Goal: Task Accomplishment & Management: Use online tool/utility

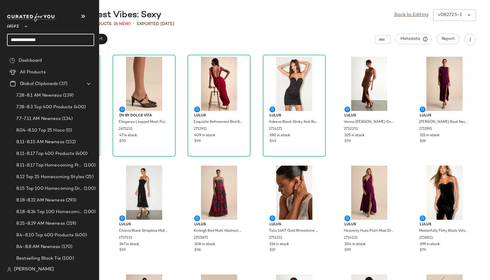
drag, startPoint x: 55, startPoint y: 41, endPoint x: 0, endPoint y: 30, distance: 56.4
click at [0, 30] on nav "**********" at bounding box center [49, 140] width 99 height 280
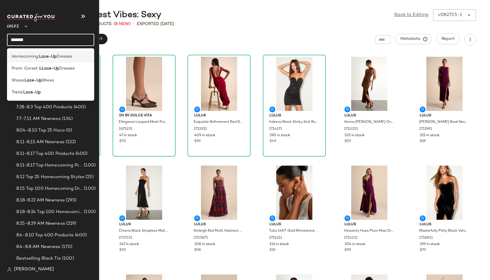
type input "*******"
click at [17, 55] on span "Homecoming:" at bounding box center [25, 57] width 27 height 6
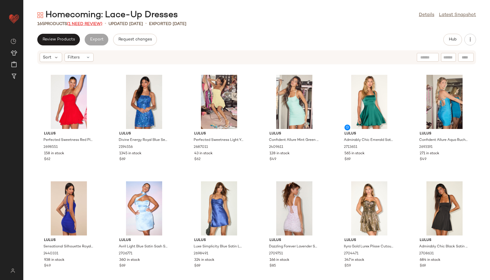
click at [91, 24] on span "(1 Need Review)" at bounding box center [84, 24] width 35 height 4
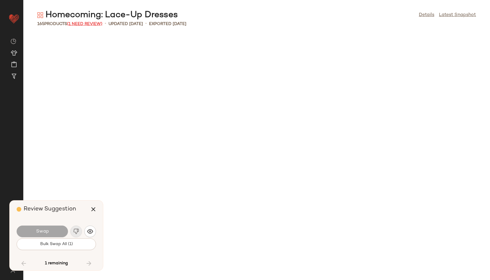
scroll to position [2667, 0]
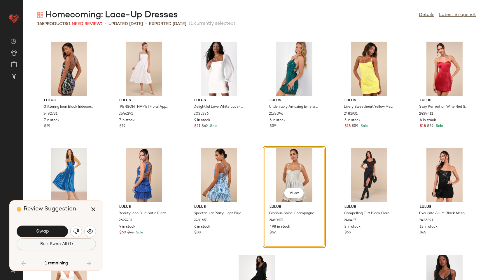
click at [68, 242] on button "Bulk Swap All (1)" at bounding box center [56, 245] width 79 height 12
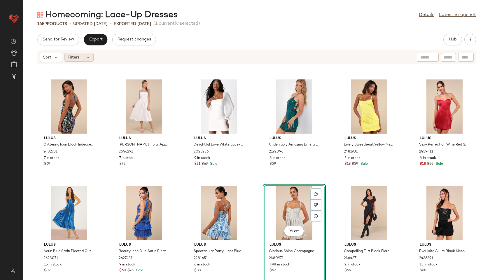
click at [75, 59] on span "Filters" at bounding box center [74, 58] width 12 height 6
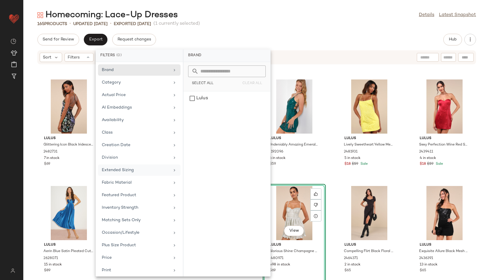
scroll to position [66, 0]
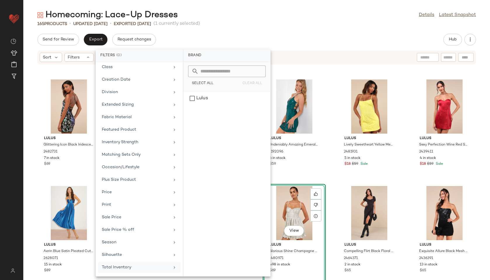
click at [121, 269] on div "Total Inventory" at bounding box center [136, 268] width 68 height 6
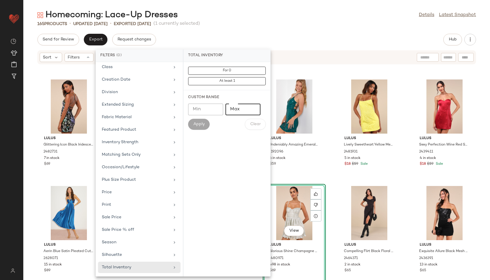
click at [232, 111] on input "Max" at bounding box center [242, 110] width 35 height 12
type input "**"
click at [194, 121] on button "Apply" at bounding box center [199, 124] width 22 height 11
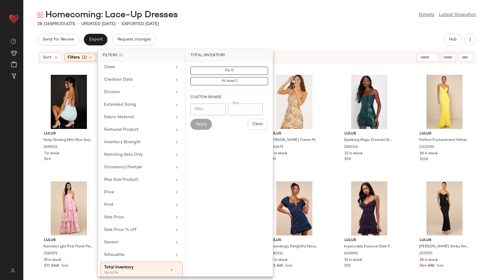
click at [226, 25] on div "28 / 165 Products • updated [DATE] • Exported [DATE]" at bounding box center [256, 24] width 466 height 6
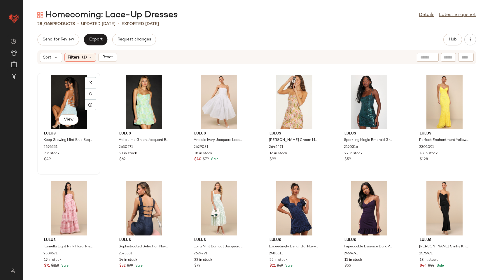
click at [73, 99] on div "View" at bounding box center [68, 102] width 59 height 54
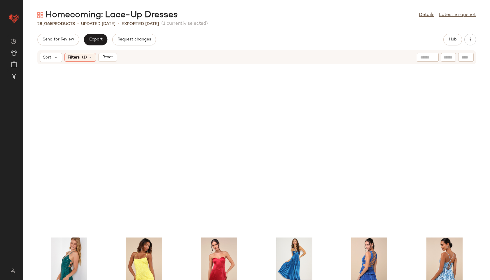
scroll to position [326, 0]
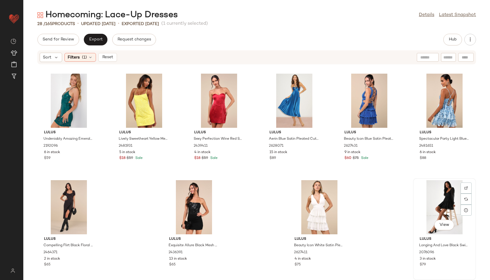
click at [430, 205] on div "View" at bounding box center [444, 207] width 59 height 54
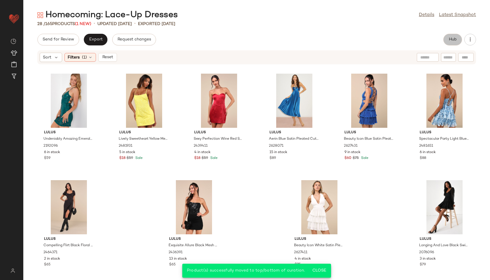
click at [447, 39] on button "Hub" at bounding box center [452, 40] width 19 height 12
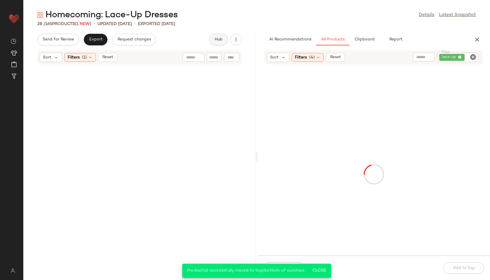
scroll to position [859, 0]
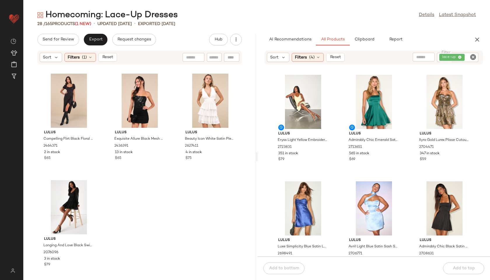
click at [258, 157] on div "Lulus Eryss Light Yellow Embroidered Lace-Up Tiered Mini Dress 2723831 351 in s…" at bounding box center [373, 164] width 232 height 185
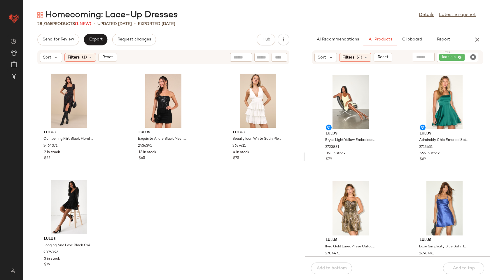
drag, startPoint x: 257, startPoint y: 157, endPoint x: 383, endPoint y: 164, distance: 126.1
click at [383, 164] on div "Homecoming: Lace-Up Dresses Details Latest Snapshot 28 / 165 Products (1 New) •…" at bounding box center [256, 144] width 466 height 271
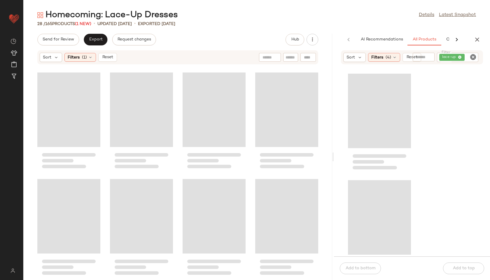
scroll to position [539, 0]
drag, startPoint x: 303, startPoint y: 157, endPoint x: 365, endPoint y: 149, distance: 62.0
click at [365, 149] on div "Homecoming: Lace-Up Dresses Details Latest Snapshot 28 / 165 Products (1 New) •…" at bounding box center [256, 144] width 466 height 271
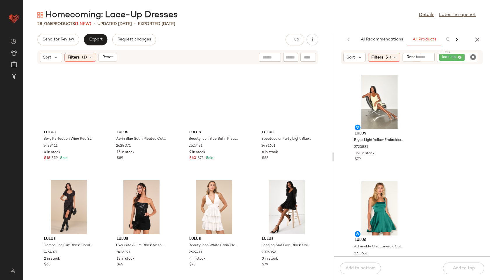
scroll to position [0, 0]
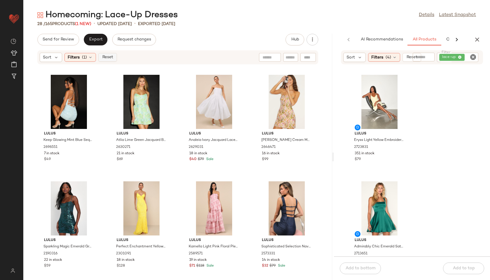
click at [111, 55] on span "Reset" at bounding box center [107, 57] width 11 height 5
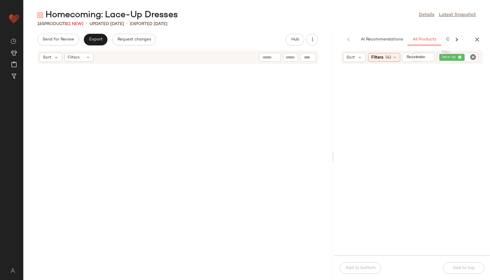
scroll to position [4273, 0]
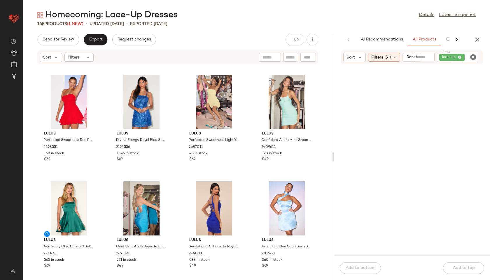
click at [473, 57] on icon "Clear Filter" at bounding box center [472, 57] width 7 height 7
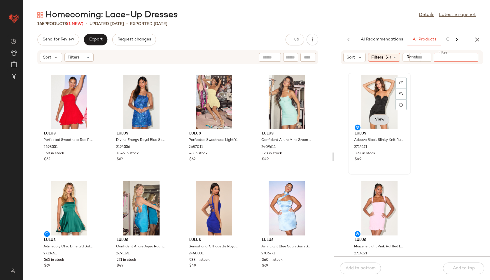
click at [381, 120] on span "View" at bounding box center [379, 119] width 10 height 5
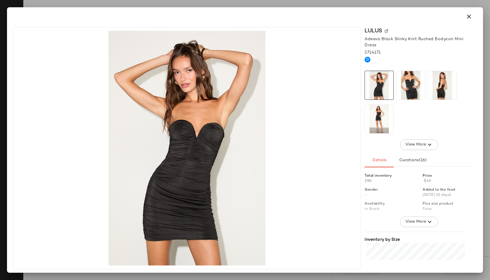
click at [441, 84] on img at bounding box center [442, 85] width 29 height 29
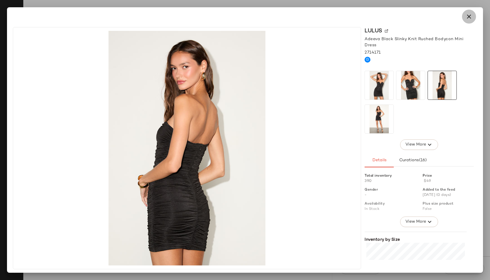
click at [468, 15] on icon "button" at bounding box center [468, 16] width 7 height 7
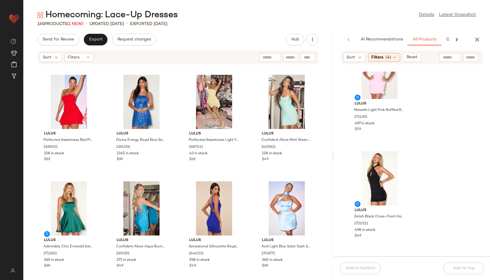
scroll to position [144, 0]
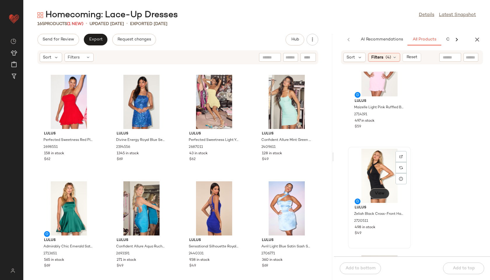
click at [381, 189] on button "View" at bounding box center [379, 194] width 20 height 10
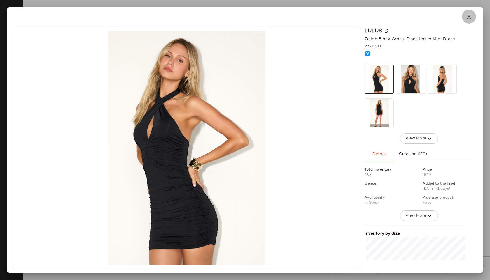
click at [470, 13] on icon "button" at bounding box center [468, 16] width 7 height 7
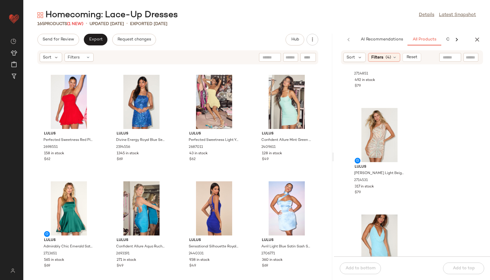
scroll to position [506, 0]
click at [467, 59] on input "Filter" at bounding box center [461, 58] width 50 height 6
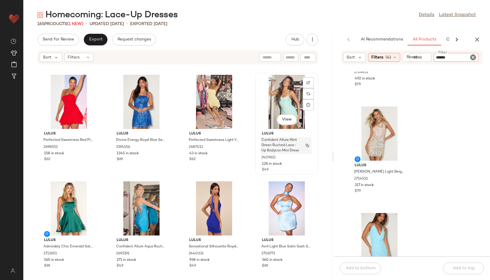
type input "*******"
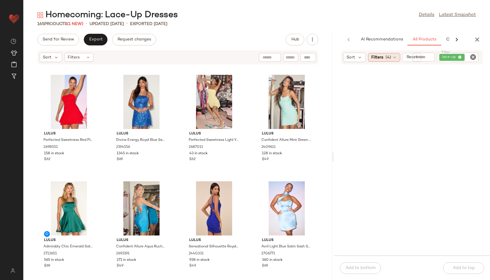
click at [386, 61] on div "Filters (4)" at bounding box center [384, 57] width 32 height 9
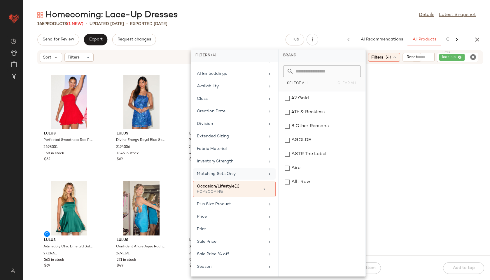
scroll to position [60, 0]
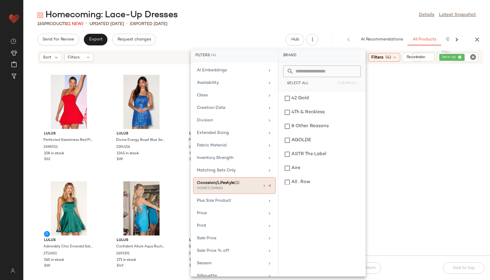
click at [268, 186] on icon at bounding box center [270, 186] width 4 height 4
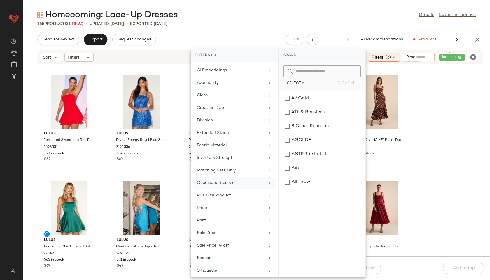
click at [437, 128] on div "Lulus [PERSON_NAME] Polka Dot Lace-Up Tiered Maxi Dress 2704171 181 in stock $8…" at bounding box center [412, 164] width 156 height 185
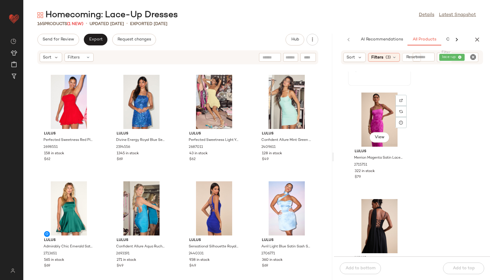
scroll to position [628, 0]
click at [381, 134] on span "View" at bounding box center [379, 136] width 10 height 5
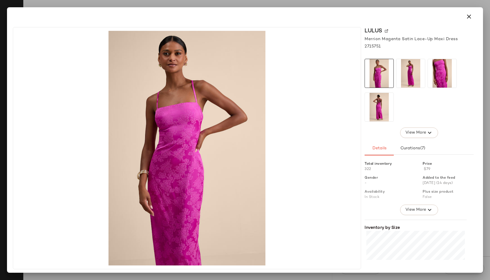
click at [411, 74] on img at bounding box center [410, 73] width 29 height 29
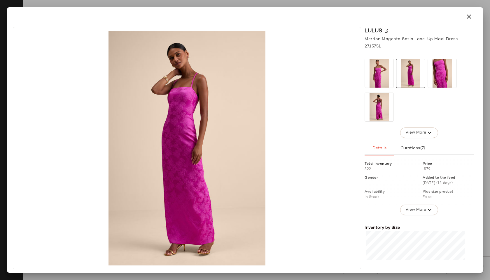
click at [389, 97] on img at bounding box center [379, 107] width 29 height 29
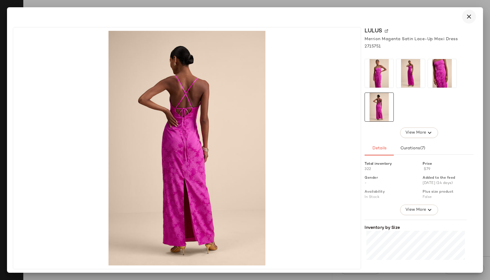
click at [469, 14] on icon "button" at bounding box center [468, 16] width 7 height 7
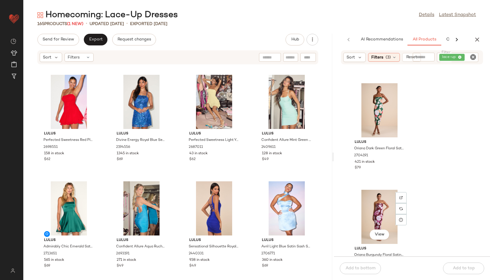
scroll to position [853, 0]
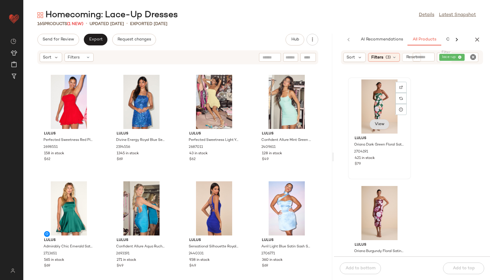
click at [375, 122] on button "View" at bounding box center [379, 124] width 20 height 10
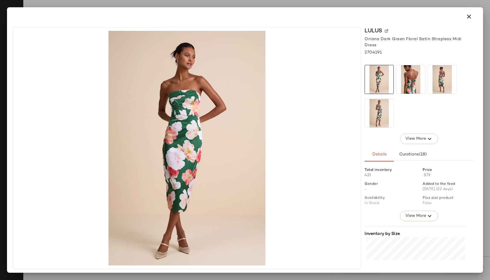
click at [411, 79] on img at bounding box center [410, 79] width 29 height 29
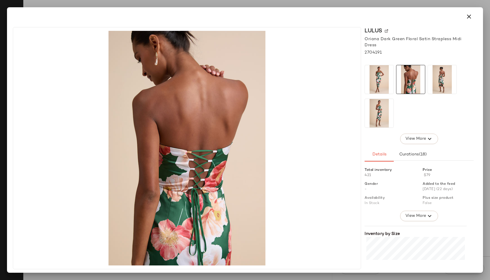
click at [377, 114] on img at bounding box center [379, 113] width 29 height 29
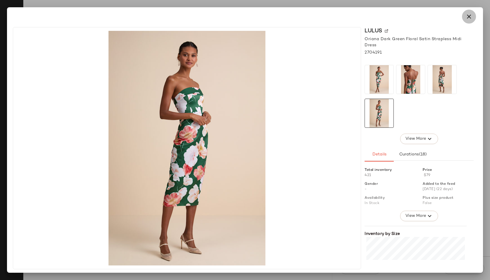
click at [469, 19] on icon "button" at bounding box center [468, 16] width 7 height 7
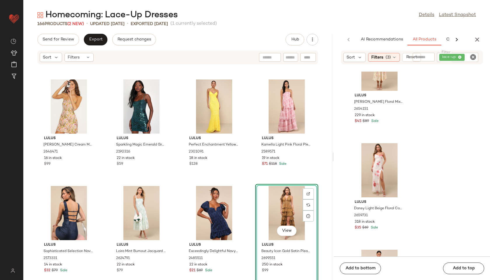
scroll to position [2498, 0]
click at [89, 55] on icon at bounding box center [88, 57] width 5 height 5
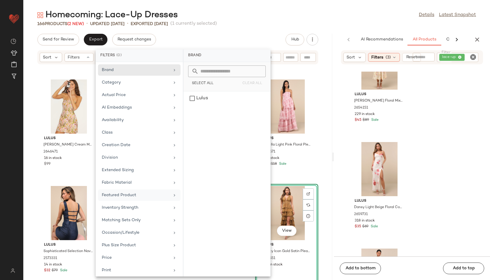
scroll to position [66, 0]
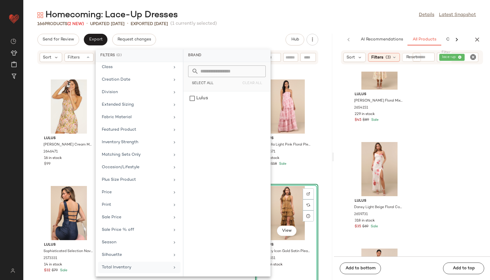
click at [130, 268] on div "Total Inventory" at bounding box center [136, 268] width 68 height 6
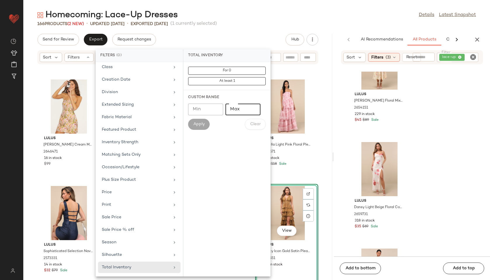
click at [240, 108] on input "Max" at bounding box center [242, 110] width 35 height 12
type input "**"
click at [199, 126] on span "Apply" at bounding box center [199, 124] width 12 height 5
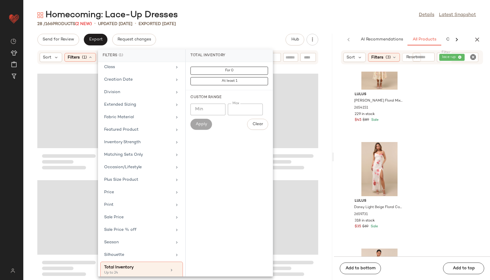
click at [232, 27] on div "Homecoming: Lace-Up Dresses Details Latest Snapshot 28 / 166 Products (2 New) •…" at bounding box center [256, 144] width 466 height 271
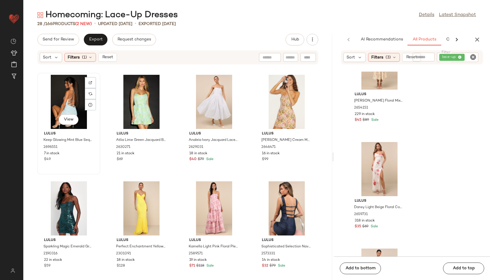
click at [59, 87] on div "View" at bounding box center [68, 102] width 59 height 54
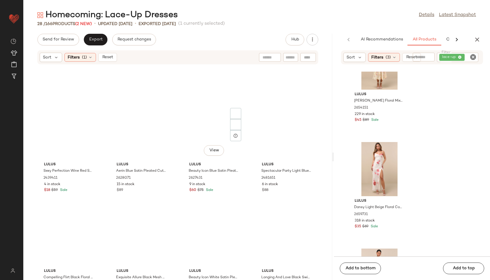
scroll to position [539, 0]
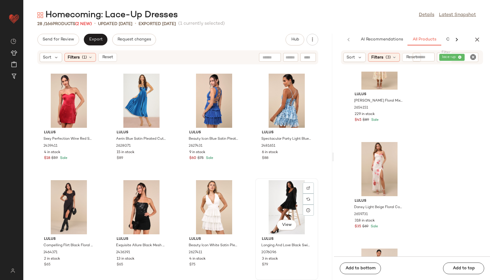
click at [269, 198] on div "View" at bounding box center [286, 207] width 59 height 54
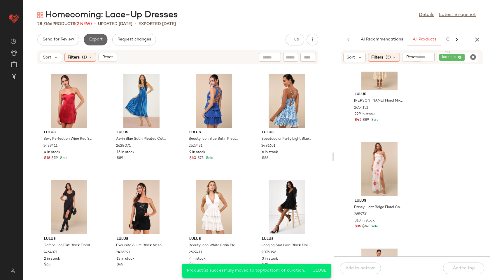
click at [99, 34] on button "Export" at bounding box center [96, 40] width 24 height 12
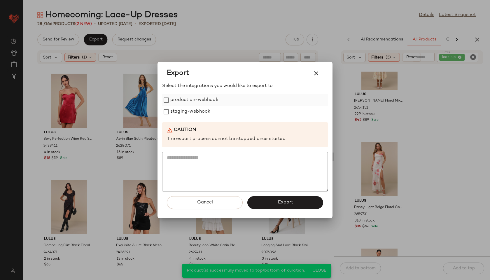
click at [182, 100] on label "production-webhook" at bounding box center [194, 100] width 48 height 12
click at [182, 114] on label "staging-webhook" at bounding box center [190, 112] width 40 height 12
click at [282, 202] on span "Export" at bounding box center [284, 203] width 15 height 6
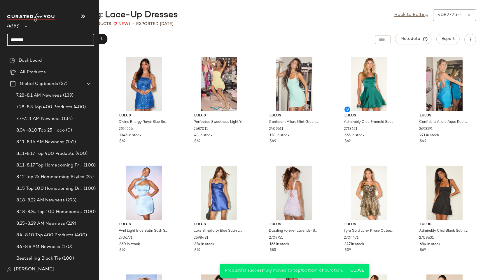
drag, startPoint x: 37, startPoint y: 36, endPoint x: 16, endPoint y: 52, distance: 26.6
click at [16, 52] on div "Lulus ** *******" at bounding box center [53, 31] width 92 height 45
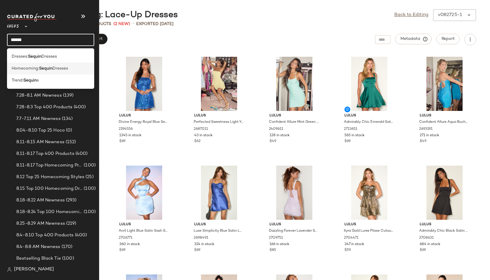
type input "******"
click at [22, 69] on span "Homecoming:" at bounding box center [25, 69] width 27 height 6
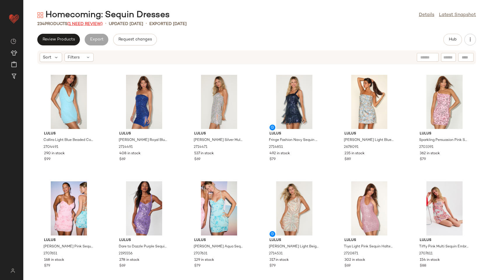
click at [95, 26] on span "(1 Need Review)" at bounding box center [84, 24] width 35 height 4
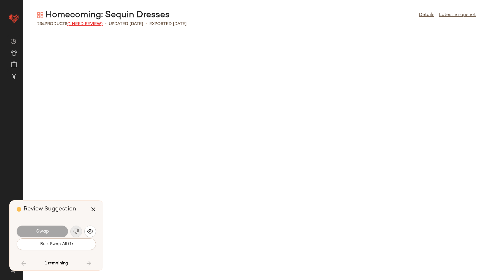
scroll to position [3627, 0]
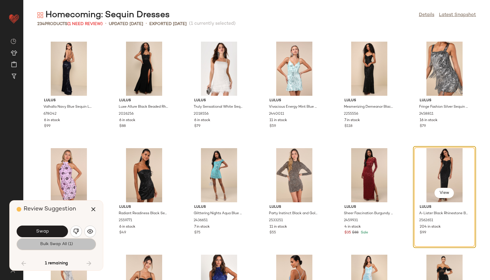
click at [67, 241] on button "Bulk Swap All (1)" at bounding box center [56, 245] width 79 height 12
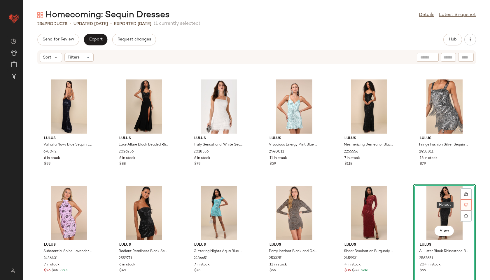
click at [462, 202] on div at bounding box center [465, 205] width 11 height 11
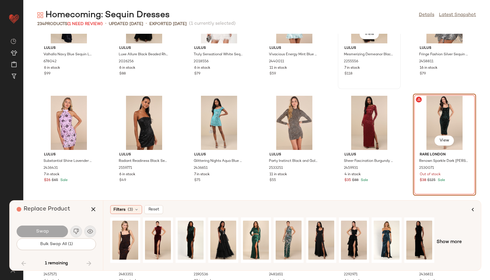
scroll to position [3685, 0]
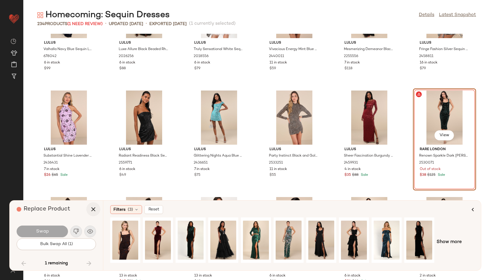
click at [96, 209] on icon "button" at bounding box center [93, 209] width 7 height 7
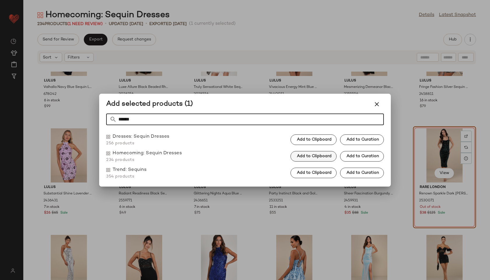
type input "******"
click at [329, 156] on span "Add to Clipboard" at bounding box center [313, 156] width 35 height 5
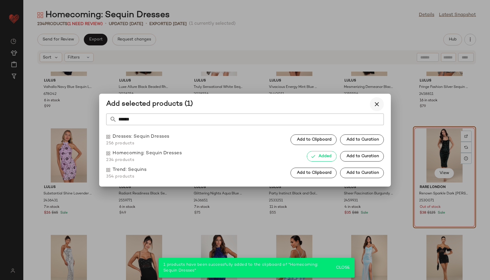
click at [377, 103] on icon "button" at bounding box center [376, 104] width 7 height 7
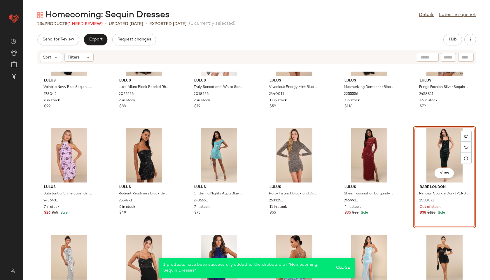
click at [436, 149] on div "View" at bounding box center [444, 156] width 59 height 54
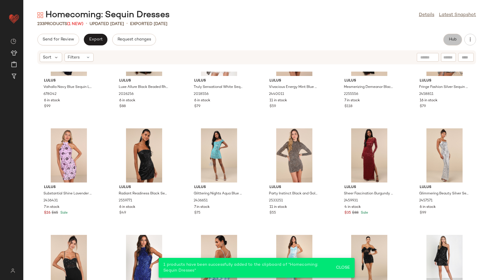
click at [451, 38] on span "Hub" at bounding box center [452, 39] width 8 height 5
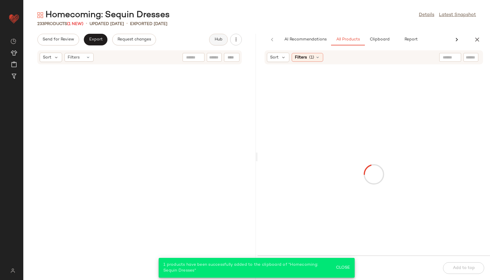
scroll to position [3898, 0]
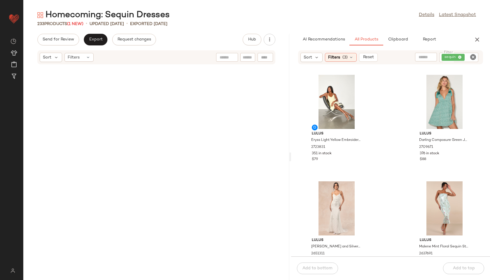
drag, startPoint x: 256, startPoint y: 157, endPoint x: 393, endPoint y: 152, distance: 137.4
click at [393, 152] on div "Homecoming: Sequin Dresses Details Latest Snapshot 233 Products (1 New) • updat…" at bounding box center [256, 144] width 466 height 271
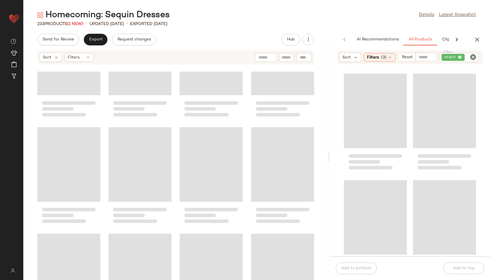
scroll to position [3791, 0]
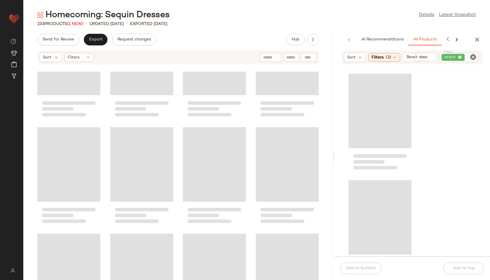
drag, startPoint x: 289, startPoint y: 157, endPoint x: 354, endPoint y: 145, distance: 66.3
click at [354, 145] on div "Homecoming: Sequin Dresses Details Latest Snapshot 233 Products (1 New) • updat…" at bounding box center [256, 144] width 466 height 271
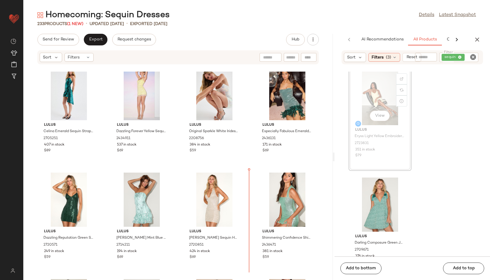
scroll to position [440, 0]
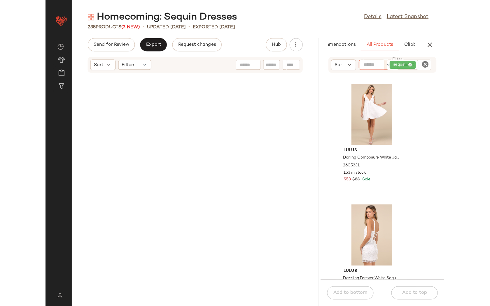
scroll to position [1067, 0]
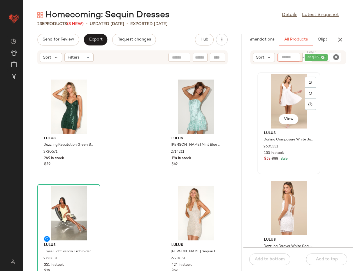
drag, startPoint x: 374, startPoint y: 169, endPoint x: 270, endPoint y: 97, distance: 126.2
click at [291, 224] on span "View" at bounding box center [289, 226] width 10 height 5
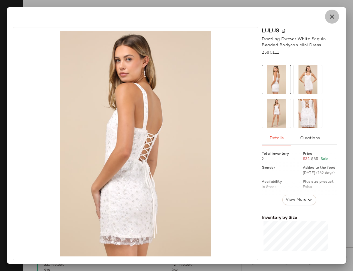
click at [329, 16] on icon "button" at bounding box center [331, 16] width 7 height 7
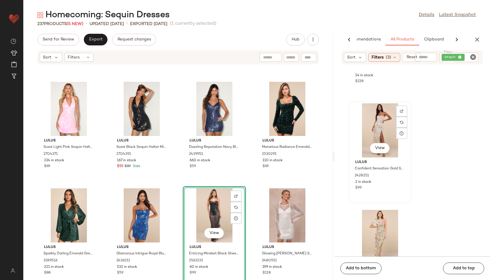
scroll to position [1046, 0]
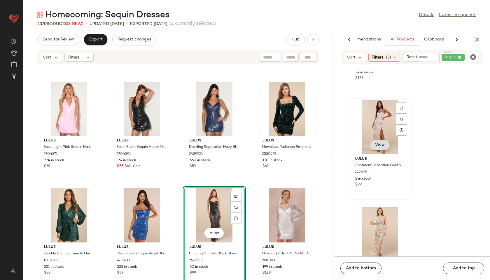
click at [379, 147] on span "View" at bounding box center [380, 145] width 10 height 5
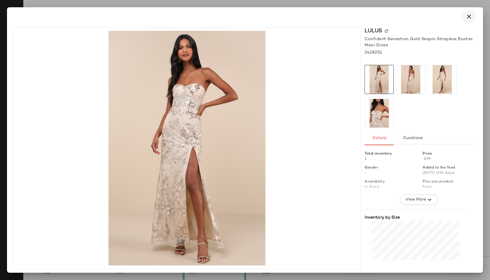
click at [469, 19] on icon "button" at bounding box center [468, 16] width 7 height 7
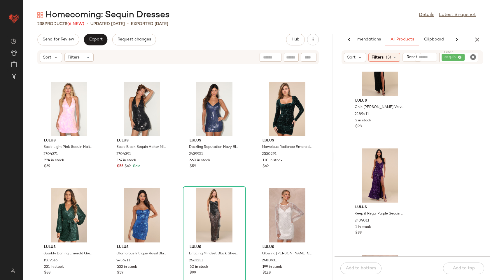
scroll to position [1427, 0]
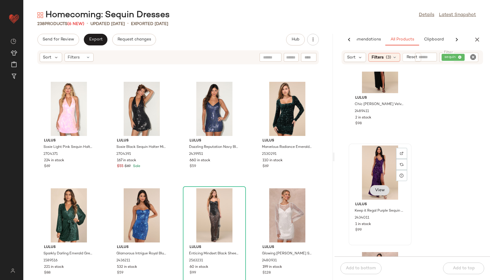
click at [383, 189] on span "View" at bounding box center [380, 190] width 10 height 5
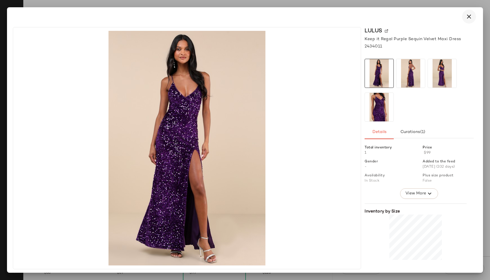
click at [468, 15] on icon "button" at bounding box center [468, 16] width 7 height 7
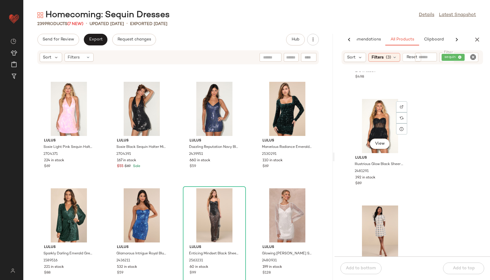
scroll to position [1690, 0]
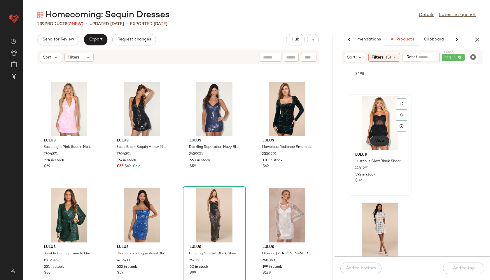
click at [380, 141] on span "View" at bounding box center [380, 141] width 10 height 5
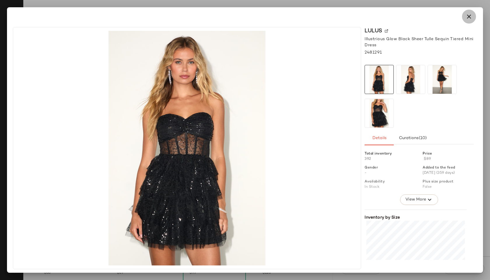
click at [465, 21] on button "button" at bounding box center [469, 17] width 14 height 14
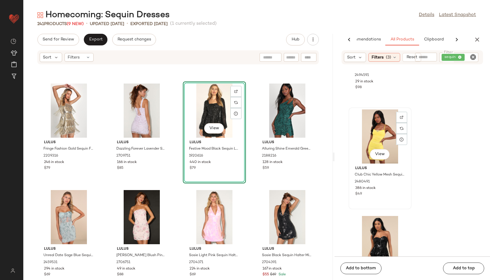
scroll to position [1786, 0]
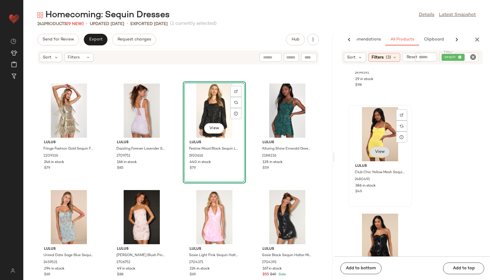
click at [383, 153] on span "View" at bounding box center [380, 152] width 10 height 5
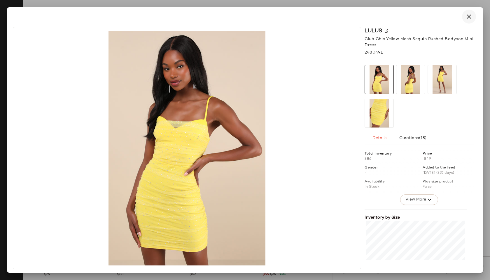
click at [465, 18] on icon "button" at bounding box center [468, 16] width 7 height 7
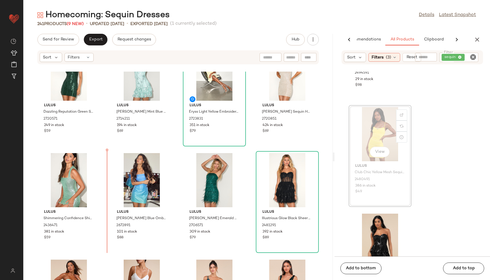
scroll to position [578, 0]
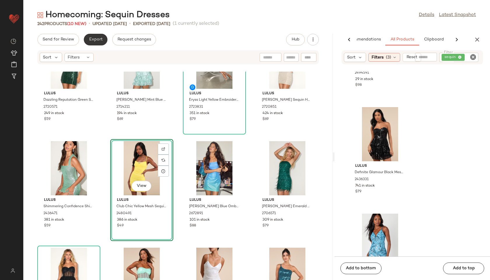
click at [95, 44] on button "Export" at bounding box center [96, 40] width 24 height 12
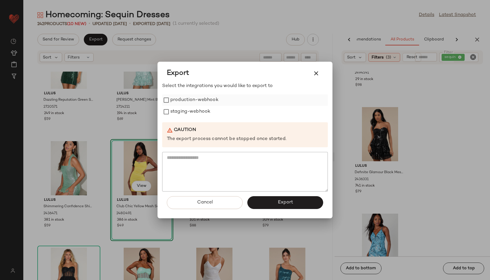
click at [216, 101] on label "production-webhook" at bounding box center [194, 100] width 48 height 12
click at [209, 111] on label "staging-webhook" at bounding box center [190, 112] width 40 height 12
click at [274, 205] on button "Export" at bounding box center [285, 202] width 76 height 13
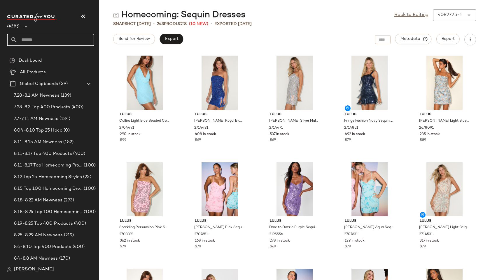
click at [39, 40] on input "text" at bounding box center [55, 40] width 77 height 12
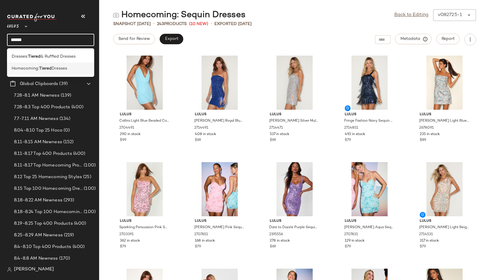
type input "******"
click at [26, 68] on span "Homecoming:" at bounding box center [25, 69] width 27 height 6
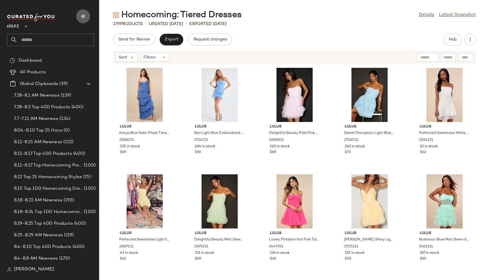
click at [85, 15] on icon "button" at bounding box center [83, 16] width 7 height 7
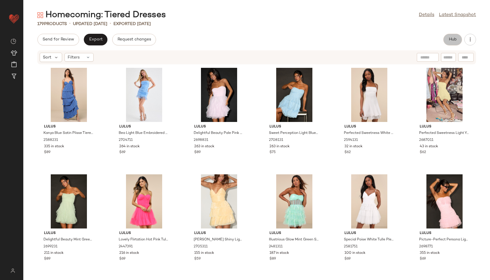
click at [452, 41] on span "Hub" at bounding box center [452, 39] width 8 height 5
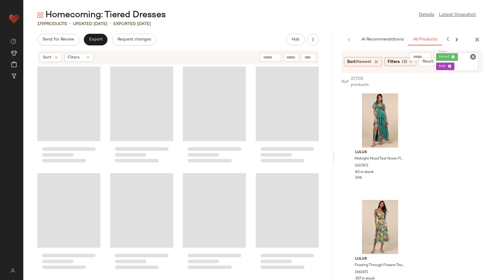
drag, startPoint x: 257, startPoint y: 158, endPoint x: 406, endPoint y: 142, distance: 150.1
click at [406, 142] on div "Homecoming: Tiered Dresses Details Latest Snapshot 179 Products • updated Aug 2…" at bounding box center [256, 144] width 466 height 271
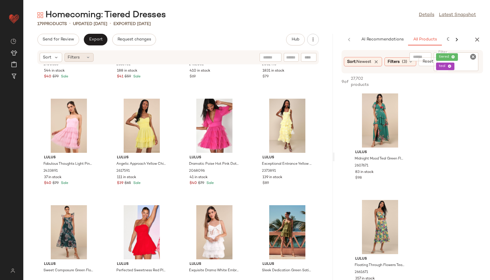
click at [91, 56] on div "Filters" at bounding box center [78, 57] width 29 height 9
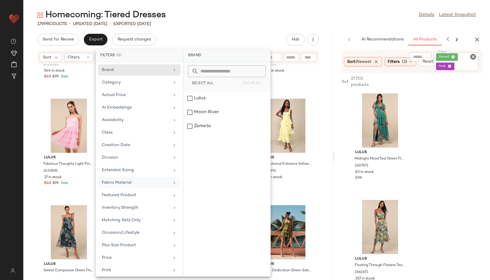
scroll to position [66, 0]
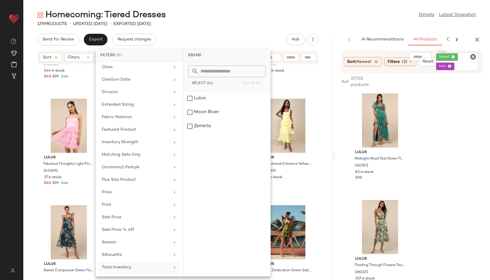
click at [133, 269] on div "Total Inventory" at bounding box center [136, 268] width 68 height 6
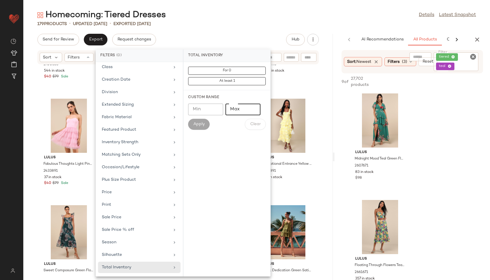
click at [241, 108] on input "Max" at bounding box center [242, 110] width 35 height 12
type input "**"
click at [196, 125] on span "Apply" at bounding box center [199, 124] width 12 height 5
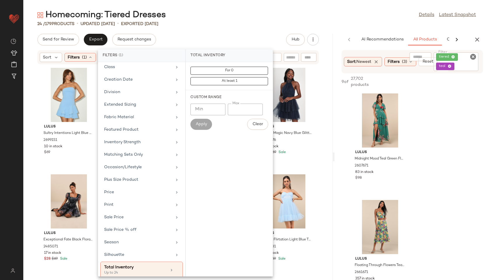
click at [215, 27] on div "Homecoming: Tiered Dresses Details Latest Snapshot 24 / 179 Products • updated …" at bounding box center [256, 144] width 466 height 271
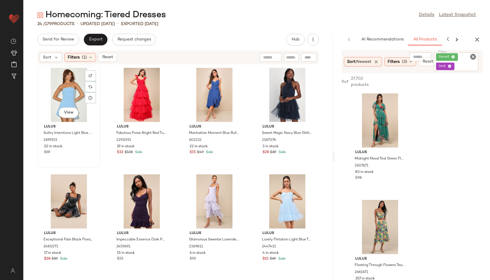
click at [61, 87] on div "View" at bounding box center [68, 95] width 59 height 54
click at [129, 104] on div "View" at bounding box center [141, 95] width 59 height 54
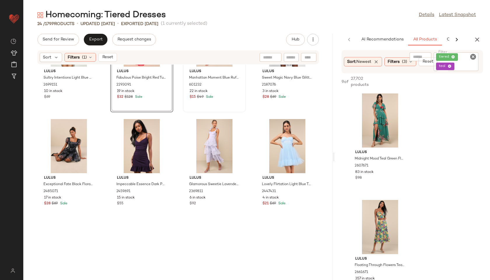
scroll to position [433, 0]
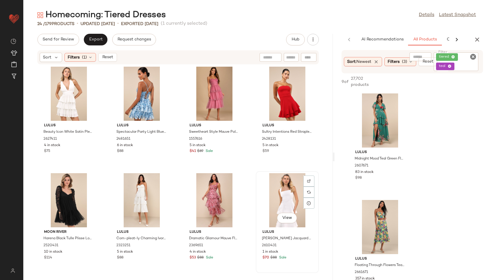
click at [264, 173] on div "View Lulus Elinore White Jacquard Tiered Midi Dress 2610431 1 in stock $70 $88 …" at bounding box center [287, 222] width 62 height 101
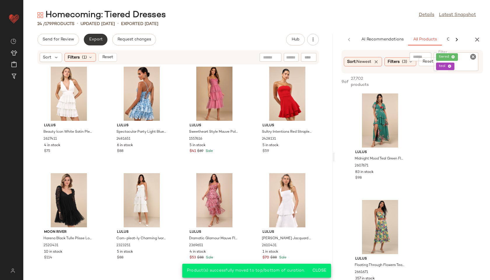
click at [94, 38] on span "Export" at bounding box center [96, 39] width 14 height 5
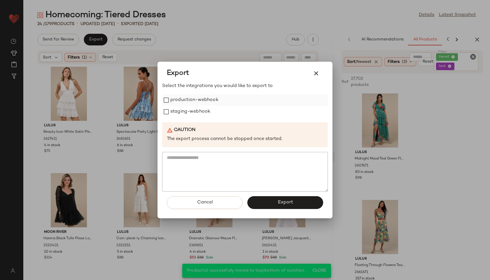
click at [206, 101] on label "production-webhook" at bounding box center [194, 100] width 48 height 12
click at [203, 115] on label "staging-webhook" at bounding box center [190, 112] width 40 height 12
click at [275, 198] on button "Export" at bounding box center [285, 202] width 76 height 13
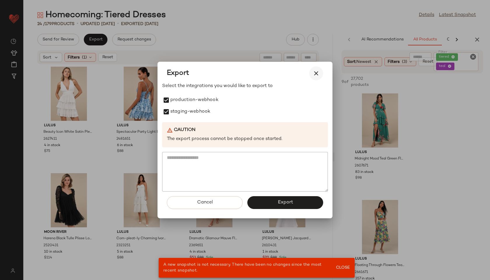
click at [317, 80] on div "Export" at bounding box center [245, 73] width 166 height 19
click at [315, 72] on icon "button" at bounding box center [315, 73] width 7 height 7
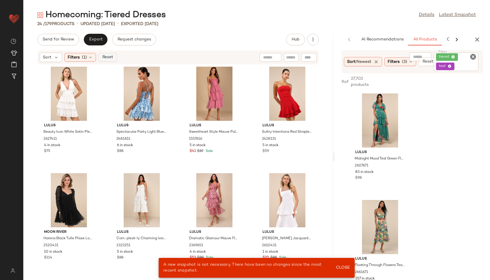
click at [108, 56] on span "Reset" at bounding box center [107, 57] width 11 height 5
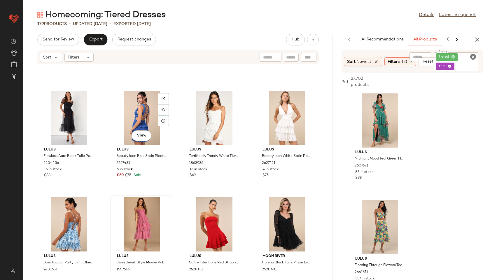
scroll to position [4462, 0]
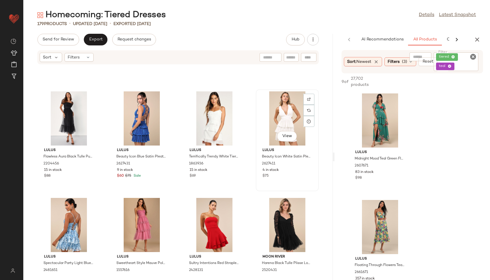
click at [281, 111] on div "View" at bounding box center [287, 119] width 59 height 54
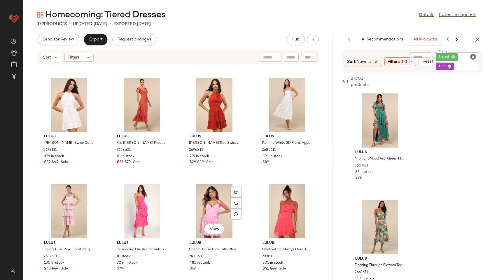
scroll to position [1078, 0]
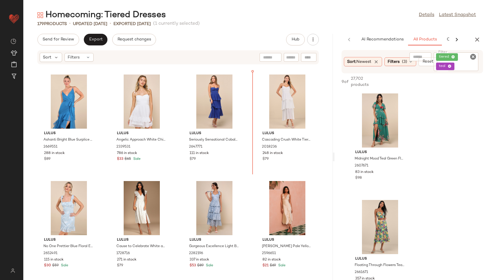
scroll to position [1696, 0]
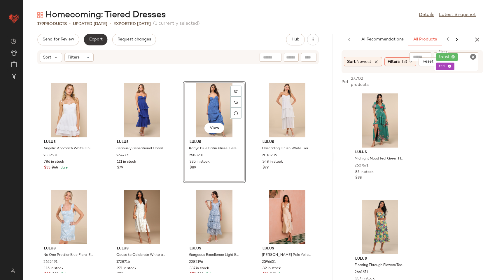
click at [96, 37] on button "Export" at bounding box center [96, 40] width 24 height 12
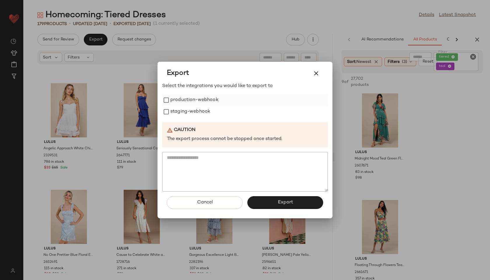
click at [191, 97] on label "production-webhook" at bounding box center [194, 100] width 48 height 12
click at [194, 115] on label "staging-webhook" at bounding box center [190, 112] width 40 height 12
click at [276, 205] on button "Export" at bounding box center [285, 202] width 76 height 13
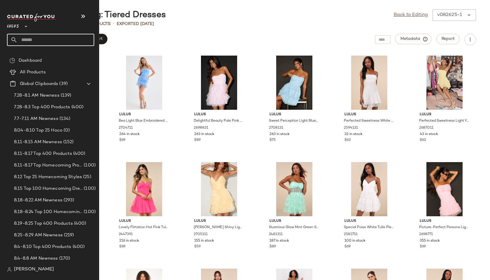
click at [27, 40] on input "text" at bounding box center [55, 40] width 77 height 12
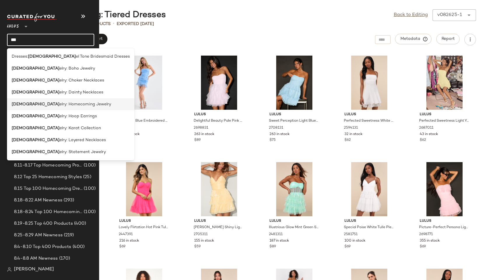
type input "***"
click at [59, 105] on span "elry: Homecoming Jewelry" at bounding box center [85, 104] width 52 height 6
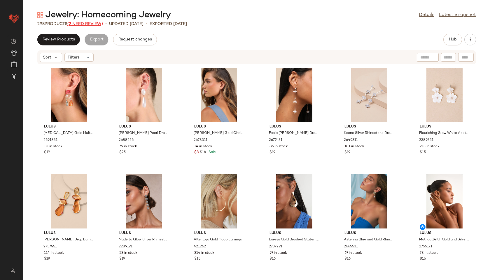
click at [81, 24] on span "(2 Need Review)" at bounding box center [85, 24] width 36 height 4
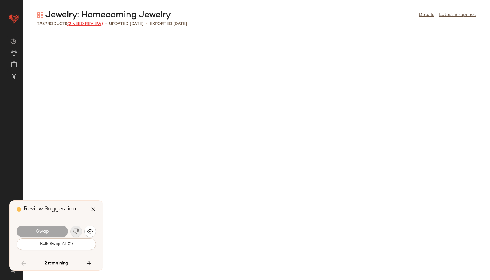
scroll to position [4801, 0]
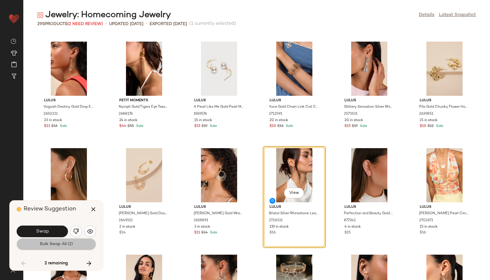
click at [55, 245] on span "Bulk Swap All (2)" at bounding box center [56, 244] width 33 height 5
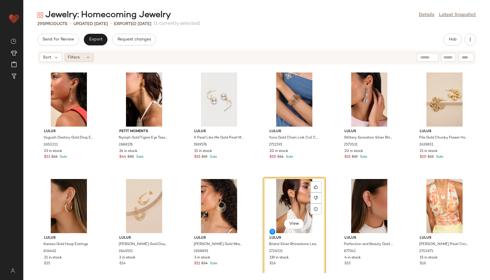
click at [79, 61] on div "Filters" at bounding box center [78, 57] width 29 height 9
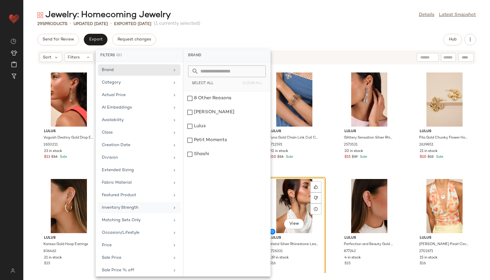
scroll to position [41, 0]
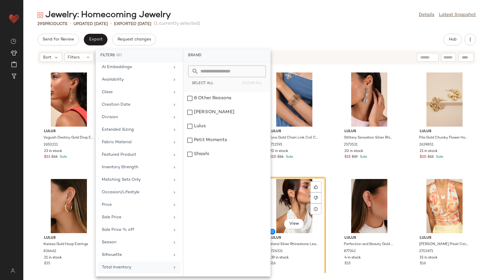
click at [125, 264] on div "Total Inventory" at bounding box center [139, 267] width 82 height 11
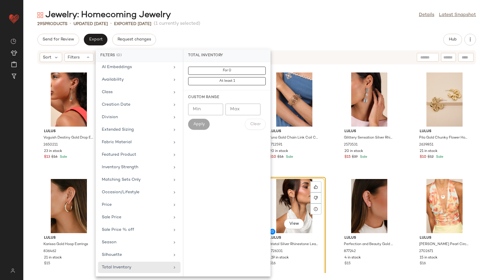
click at [247, 109] on input "Max" at bounding box center [242, 110] width 35 height 12
type input "**"
click at [201, 128] on button "Apply" at bounding box center [199, 124] width 22 height 11
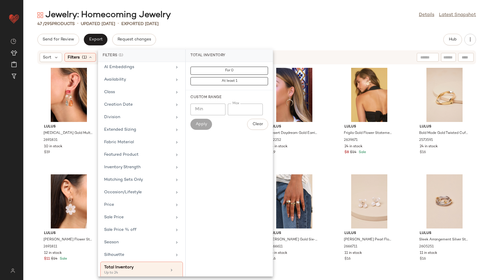
click at [228, 17] on div "Jewelry: Homecoming Jewelry Details Latest Snapshot" at bounding box center [256, 15] width 466 height 12
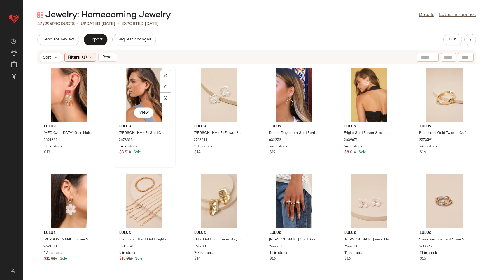
click at [139, 94] on div "View" at bounding box center [144, 95] width 59 height 54
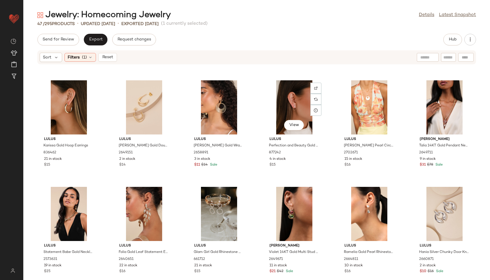
scroll to position [646, 0]
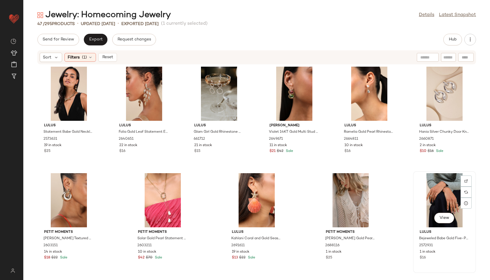
click at [415, 203] on div "View" at bounding box center [444, 200] width 59 height 54
click at [106, 58] on span "Reset" at bounding box center [107, 57] width 11 height 5
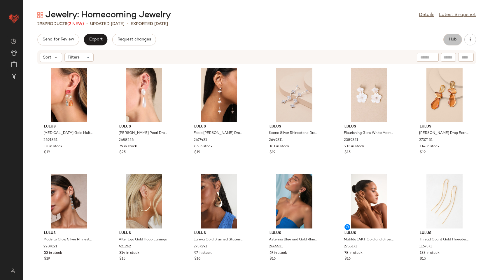
click at [447, 40] on button "Hub" at bounding box center [452, 40] width 19 height 12
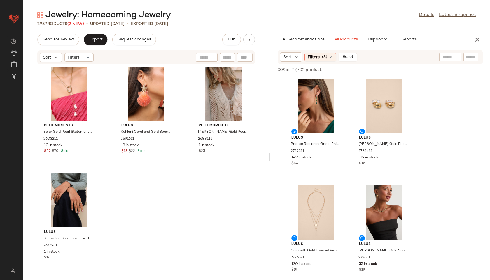
scroll to position [7687, 0]
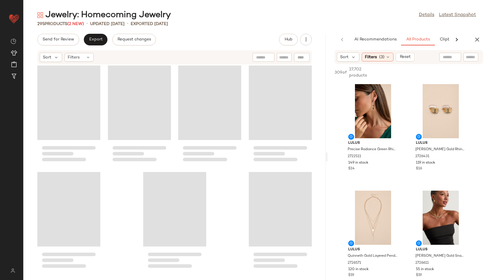
drag, startPoint x: 257, startPoint y: 158, endPoint x: 424, endPoint y: 150, distance: 167.5
click at [424, 150] on div "Jewelry: Homecoming Jewelry Details Latest Snapshot 295 Products (2 New) • upda…" at bounding box center [256, 144] width 466 height 271
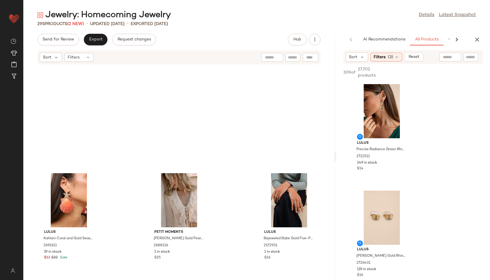
drag, startPoint x: 326, startPoint y: 156, endPoint x: 413, endPoint y: 149, distance: 86.8
click at [413, 149] on div "Jewelry: Homecoming Jewelry Details Latest Snapshot 295 Products (2 New) • upda…" at bounding box center [256, 144] width 466 height 271
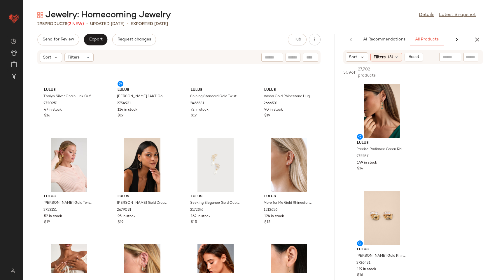
scroll to position [0, 0]
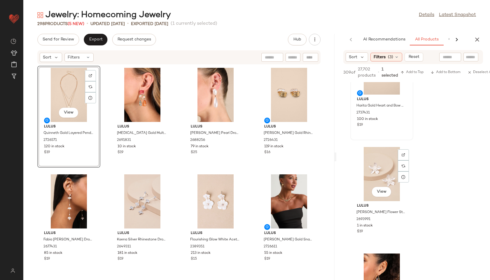
scroll to position [258, 0]
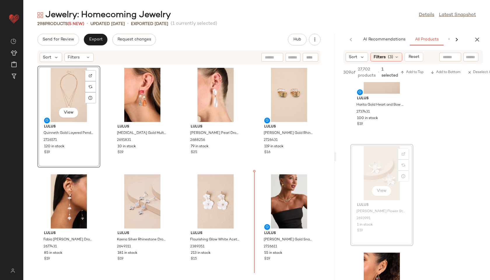
drag, startPoint x: 378, startPoint y: 168, endPoint x: 246, endPoint y: 198, distance: 135.2
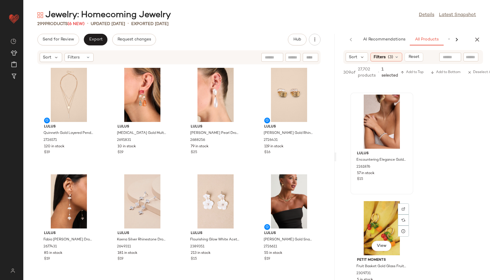
scroll to position [630, 0]
click at [381, 141] on span "View" at bounding box center [381, 139] width 10 height 5
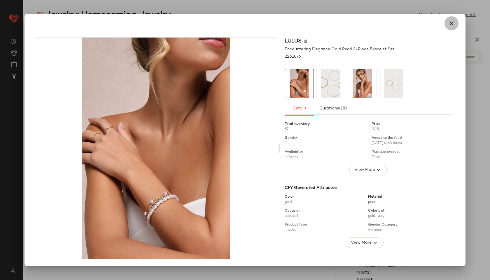
click at [450, 25] on icon "button" at bounding box center [451, 23] width 7 height 7
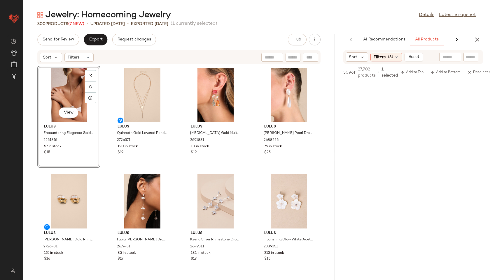
scroll to position [960, 0]
click at [97, 41] on span "Export" at bounding box center [96, 39] width 14 height 5
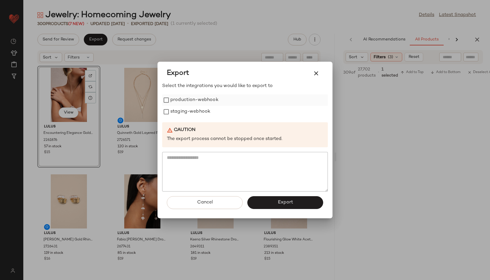
click at [206, 99] on label "production-webhook" at bounding box center [194, 100] width 48 height 12
click at [202, 111] on label "staging-webhook" at bounding box center [190, 112] width 40 height 12
click at [262, 200] on button "Export" at bounding box center [285, 202] width 76 height 13
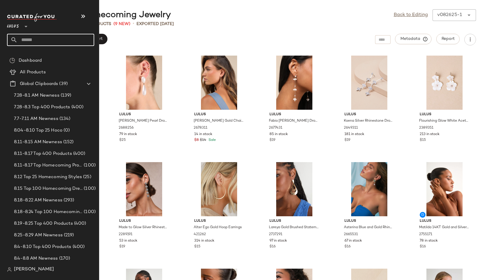
click at [31, 43] on input "text" at bounding box center [55, 40] width 77 height 12
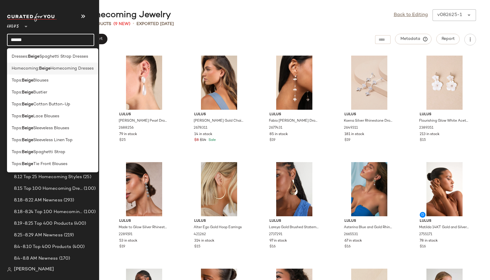
type input "*****"
click at [28, 67] on span "Homecoming:" at bounding box center [25, 69] width 27 height 6
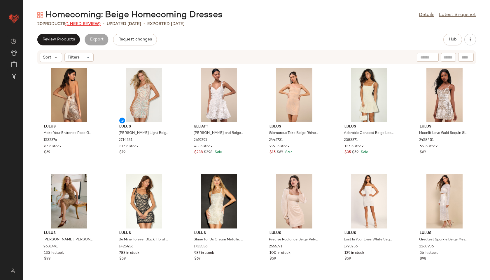
click at [94, 22] on span "(1 Need Review)" at bounding box center [82, 24] width 35 height 4
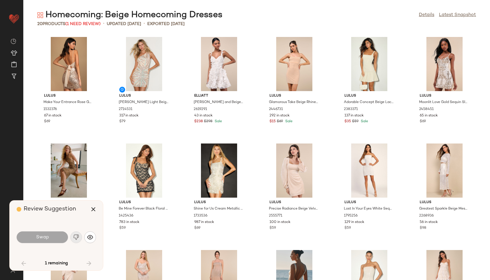
scroll to position [181, 0]
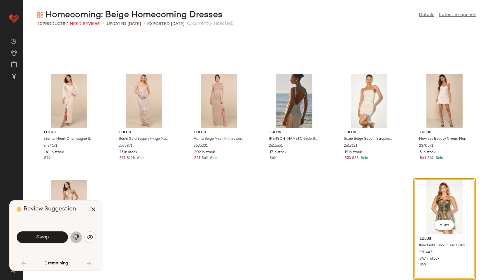
click at [77, 236] on img "button" at bounding box center [76, 238] width 6 height 6
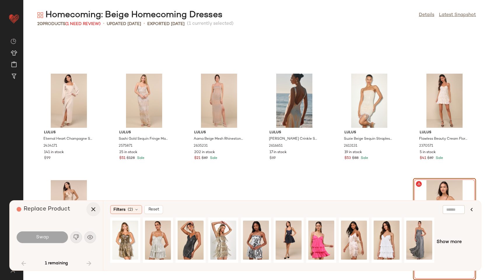
click at [92, 208] on icon "button" at bounding box center [93, 209] width 7 height 7
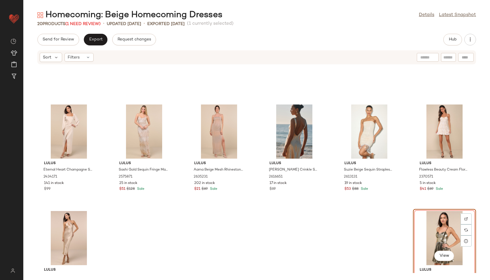
scroll to position [219, 0]
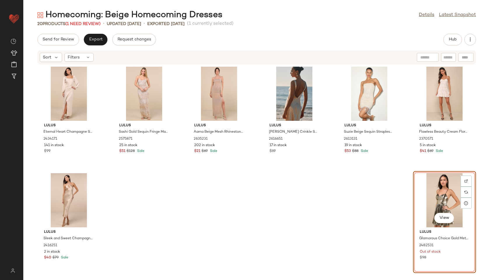
click at [432, 201] on div "View" at bounding box center [444, 200] width 59 height 54
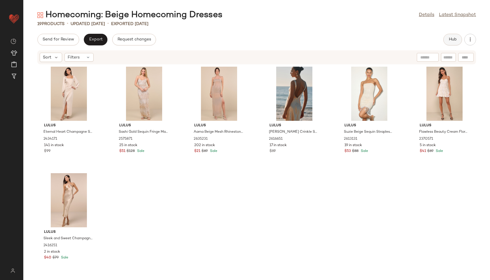
click at [453, 40] on span "Hub" at bounding box center [452, 39] width 8 height 5
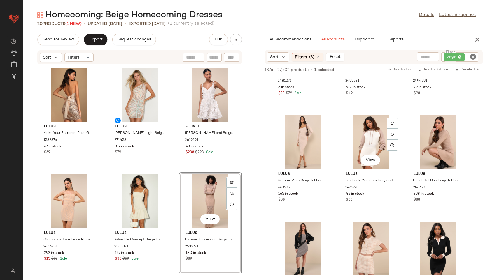
scroll to position [2209, 0]
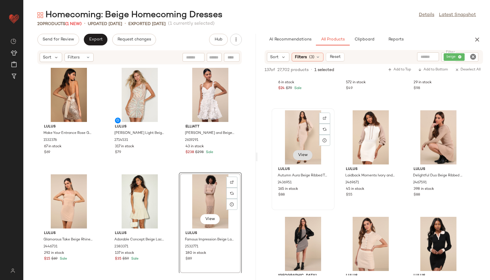
click at [302, 154] on span "View" at bounding box center [303, 155] width 10 height 5
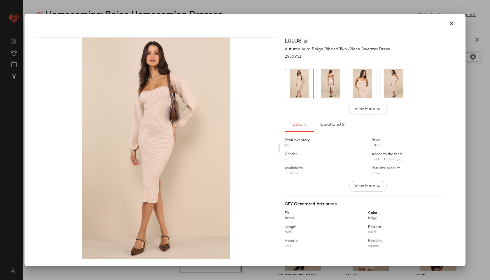
click at [335, 80] on img at bounding box center [330, 83] width 29 height 29
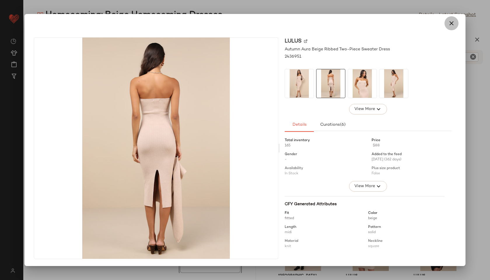
click at [452, 22] on icon "button" at bounding box center [451, 23] width 7 height 7
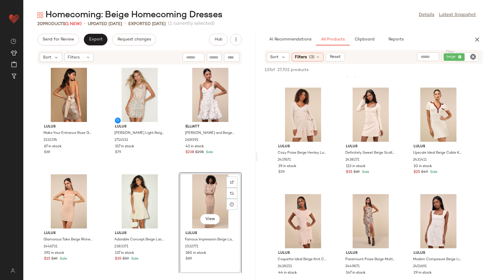
scroll to position [2449, 0]
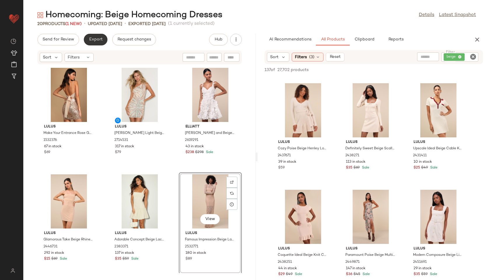
click at [96, 36] on button "Export" at bounding box center [96, 40] width 24 height 12
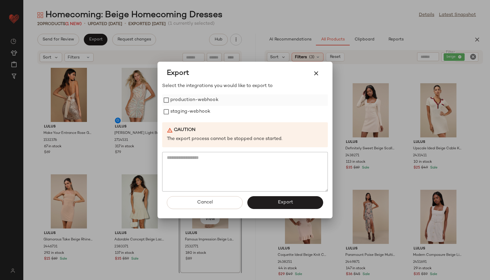
click at [205, 101] on label "production-webhook" at bounding box center [194, 100] width 48 height 12
click at [206, 111] on label "staging-webhook" at bounding box center [190, 112] width 40 height 12
click at [274, 203] on button "Export" at bounding box center [285, 202] width 76 height 13
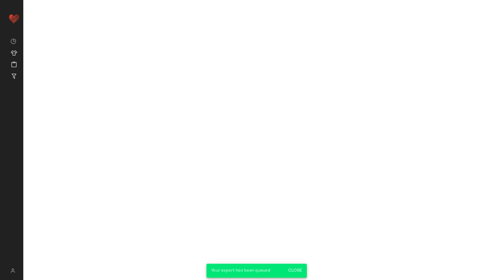
scroll to position [3623, 0]
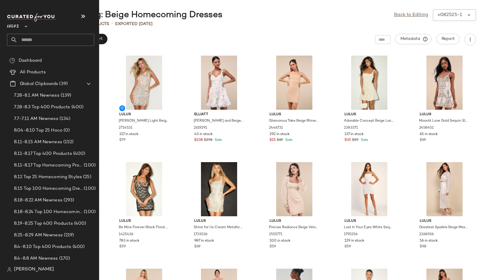
click at [38, 40] on input "text" at bounding box center [55, 40] width 77 height 12
type input "*****"
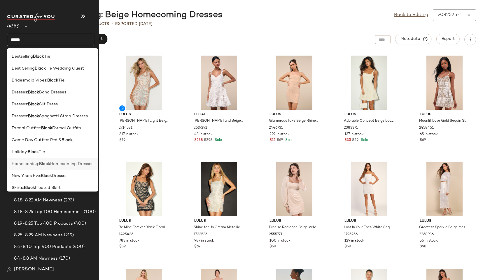
click at [39, 162] on span "Homecoming:" at bounding box center [25, 164] width 27 height 6
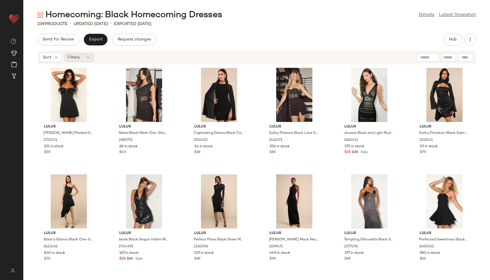
click at [78, 61] on div "Filters" at bounding box center [78, 57] width 29 height 9
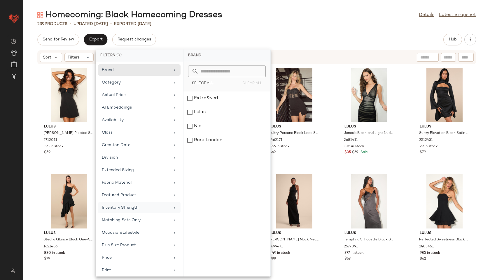
scroll to position [66, 0]
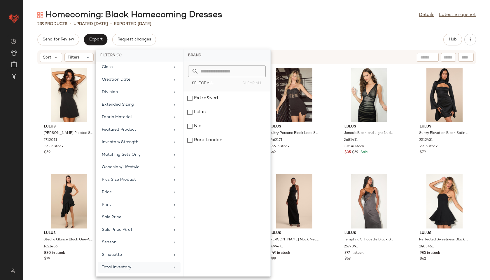
click at [136, 271] on div "Total Inventory" at bounding box center [139, 267] width 82 height 11
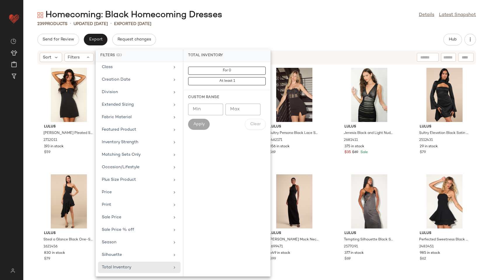
click at [232, 112] on input "Max" at bounding box center [242, 110] width 35 height 12
type input "**"
click at [199, 122] on button "Apply" at bounding box center [199, 124] width 22 height 11
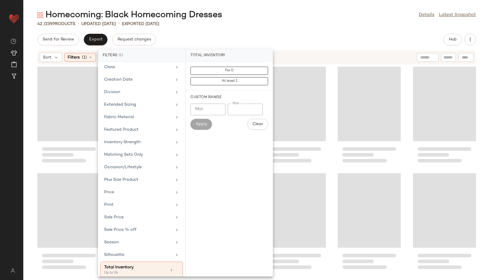
click at [246, 25] on div "42 / 239 Products • updated Aug 26th • Exported Aug 26th" at bounding box center [256, 24] width 466 height 6
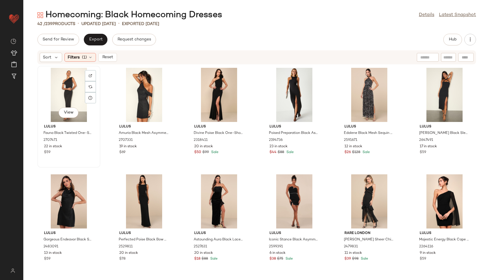
click at [67, 96] on div "View" at bounding box center [68, 95] width 59 height 54
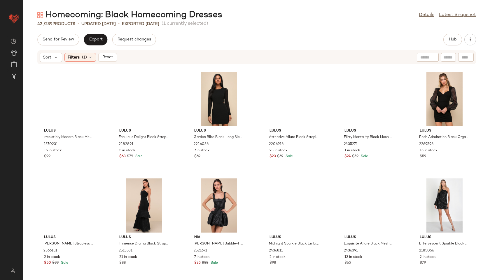
scroll to position [539, 0]
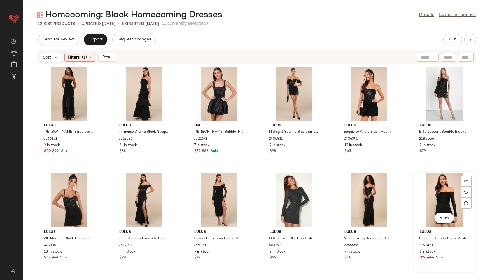
click at [434, 187] on div "View" at bounding box center [444, 200] width 59 height 54
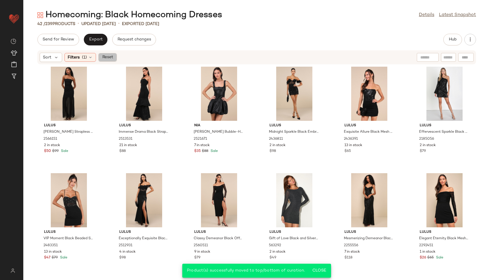
click at [112, 59] on span "Reset" at bounding box center [107, 57] width 11 height 5
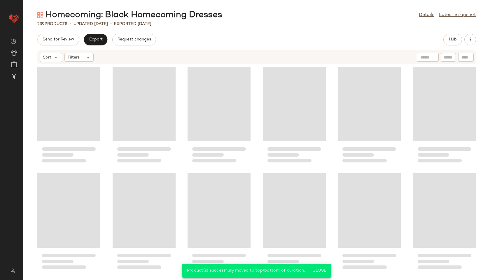
scroll to position [4060, 0]
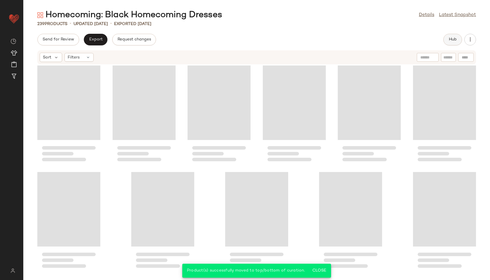
click at [446, 37] on button "Hub" at bounding box center [452, 40] width 19 height 12
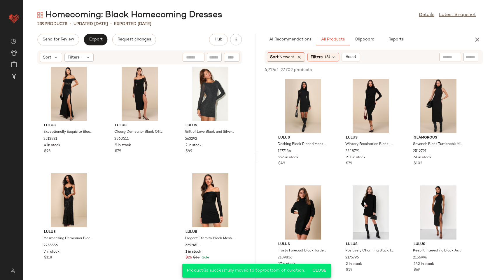
scroll to position [8144, 0]
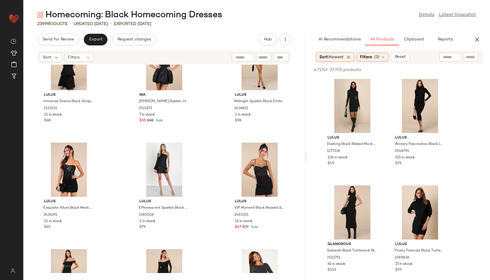
drag, startPoint x: 256, startPoint y: 157, endPoint x: 424, endPoint y: 163, distance: 167.4
click at [424, 163] on div "Homecoming: Black Homecoming Dresses Details Latest Snapshot 239 Products • upd…" at bounding box center [256, 144] width 466 height 271
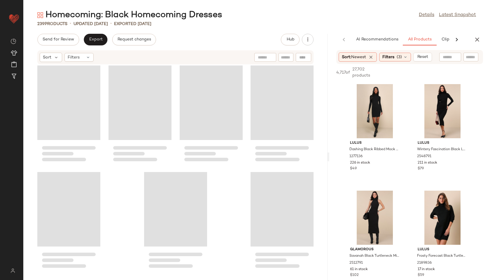
scroll to position [6193, 0]
drag, startPoint x: 306, startPoint y: 155, endPoint x: 410, endPoint y: 152, distance: 104.7
click at [410, 152] on div "Homecoming: Black Homecoming Dresses Details Latest Snapshot 239 Products • upd…" at bounding box center [256, 144] width 466 height 271
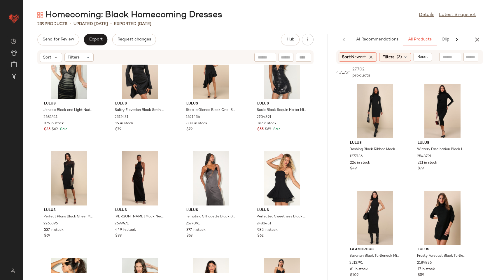
scroll to position [0, 0]
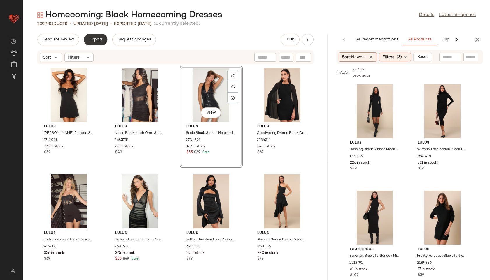
click at [100, 41] on span "Export" at bounding box center [96, 39] width 14 height 5
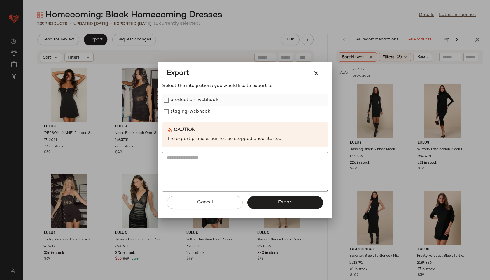
click at [200, 99] on label "production-webhook" at bounding box center [194, 100] width 48 height 12
click at [202, 110] on label "staging-webhook" at bounding box center [190, 112] width 40 height 12
click at [270, 203] on button "Export" at bounding box center [285, 202] width 76 height 13
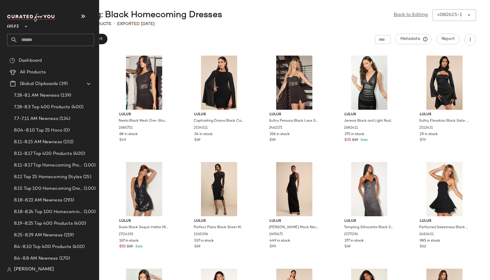
click at [39, 38] on input "text" at bounding box center [55, 40] width 77 height 12
type input "****"
click at [26, 35] on input "text" at bounding box center [55, 40] width 77 height 12
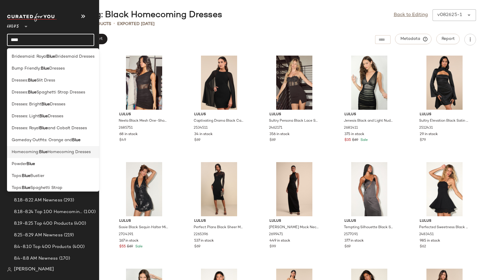
type input "****"
click at [32, 152] on span "Homecoming:" at bounding box center [25, 152] width 27 height 6
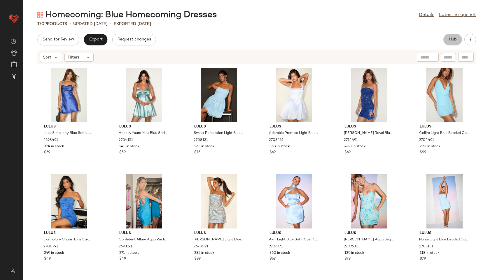
click at [454, 44] on button "Hub" at bounding box center [452, 40] width 19 height 12
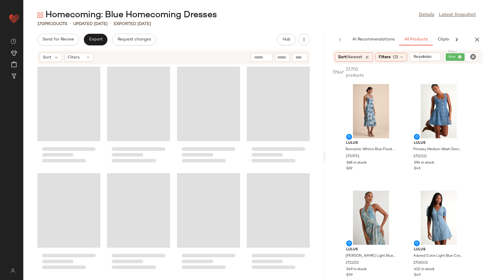
drag, startPoint x: 256, startPoint y: 157, endPoint x: 387, endPoint y: 184, distance: 133.6
click at [387, 184] on div "Homecoming: Blue Homecoming Dresses Details Latest Snapshot 170 Products • upda…" at bounding box center [256, 144] width 466 height 271
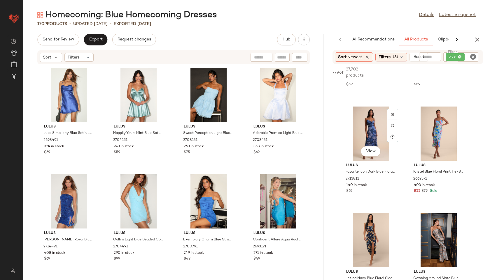
scroll to position [842, 0]
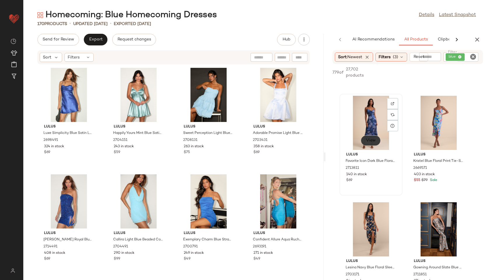
click at [374, 143] on button "View" at bounding box center [371, 141] width 20 height 10
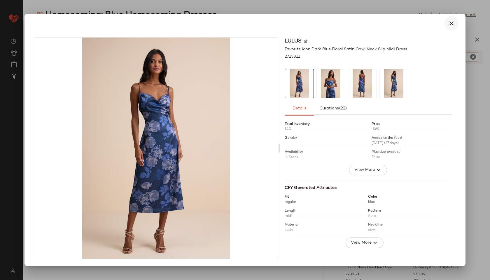
click at [452, 23] on icon "button" at bounding box center [451, 23] width 7 height 7
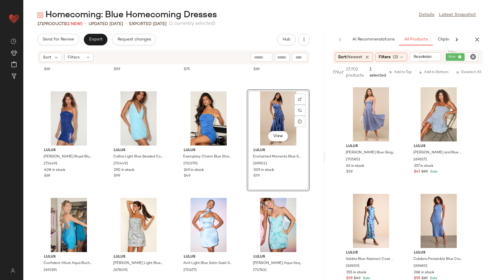
scroll to position [89, 0]
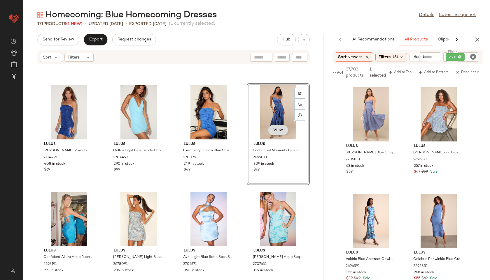
click at [279, 132] on button "View" at bounding box center [278, 130] width 20 height 10
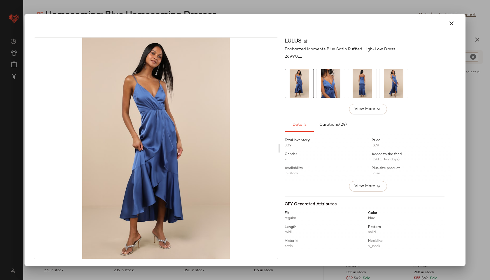
click at [337, 90] on img at bounding box center [330, 83] width 29 height 29
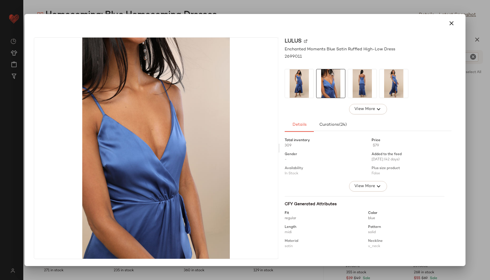
click at [363, 88] on img at bounding box center [362, 83] width 29 height 29
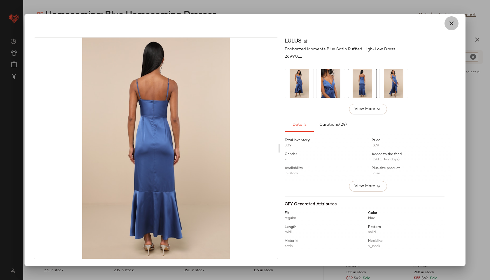
click at [449, 25] on icon "button" at bounding box center [451, 23] width 7 height 7
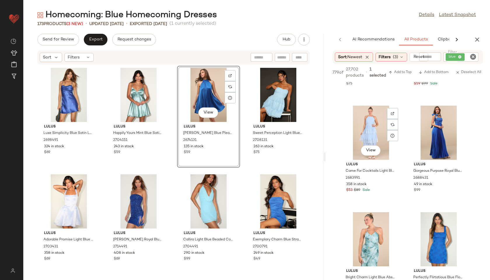
scroll to position [2970, 0]
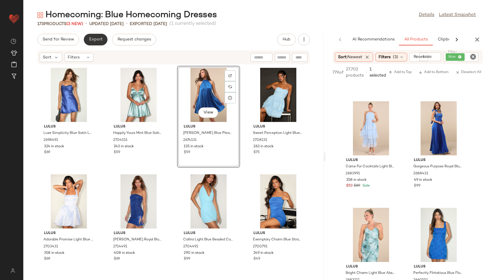
click at [91, 43] on button "Export" at bounding box center [96, 40] width 24 height 12
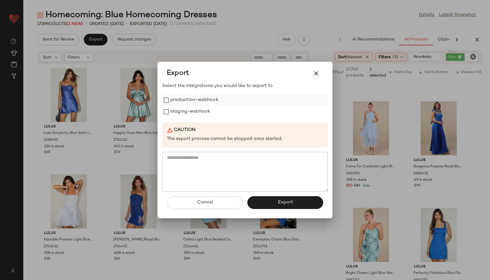
click at [193, 98] on label "production-webhook" at bounding box center [194, 100] width 48 height 12
click at [189, 113] on label "staging-webhook" at bounding box center [190, 112] width 40 height 12
click at [263, 197] on button "Export" at bounding box center [285, 202] width 76 height 13
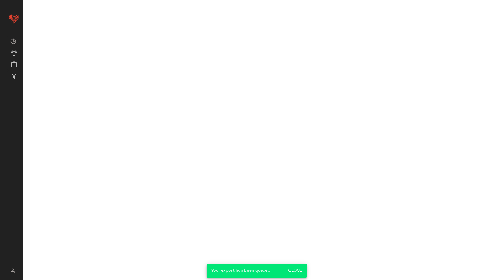
scroll to position [5850, 0]
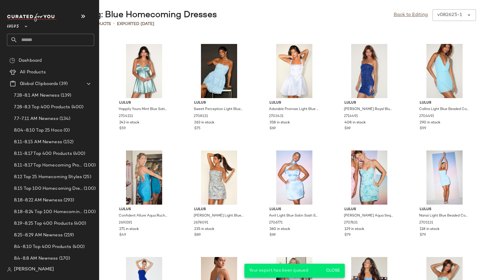
click at [23, 38] on input "text" at bounding box center [55, 40] width 77 height 12
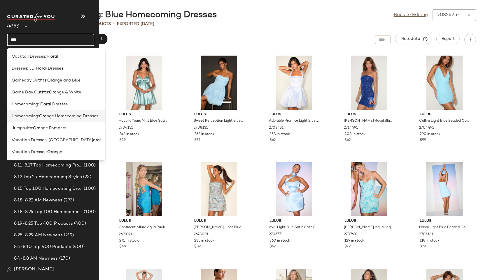
type input "***"
click at [24, 115] on span "Homecoming:" at bounding box center [25, 116] width 27 height 6
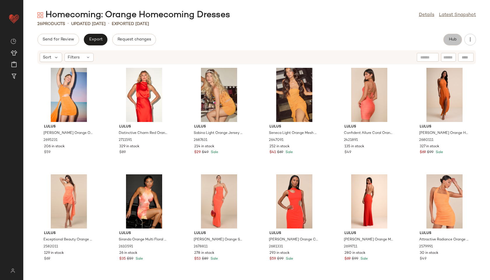
click at [446, 43] on button "Hub" at bounding box center [452, 40] width 19 height 12
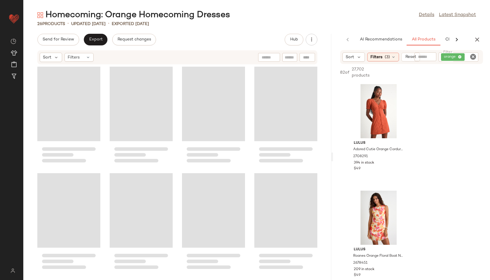
drag, startPoint x: 256, startPoint y: 159, endPoint x: 378, endPoint y: 166, distance: 122.1
click at [378, 166] on div "Homecoming: Orange Homecoming Dresses Details Latest Snapshot 26 Products • upd…" at bounding box center [256, 144] width 466 height 271
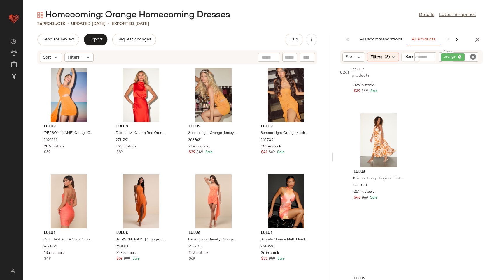
scroll to position [950, 0]
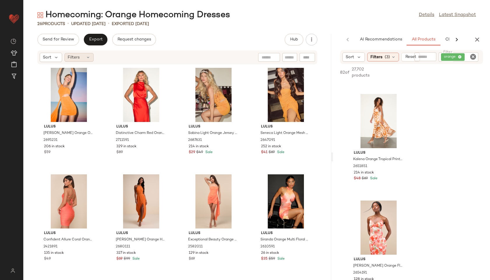
click at [79, 57] on div "Filters" at bounding box center [78, 57] width 29 height 9
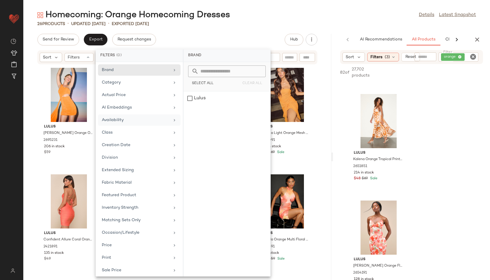
scroll to position [53, 0]
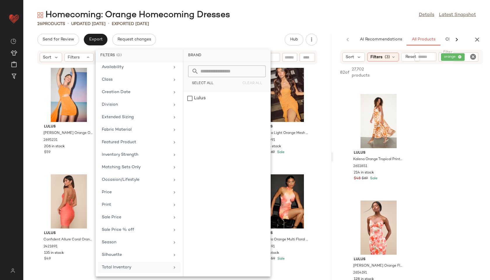
click at [119, 263] on div "Total Inventory" at bounding box center [139, 267] width 82 height 11
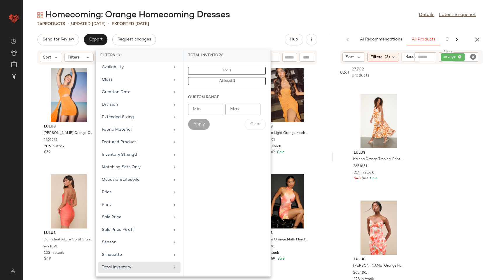
click at [320, 140] on div "Lulus Neila Orange One-Shoulder Cutout Sash Mini Dress 2695231 206 in stock $59…" at bounding box center [177, 169] width 308 height 209
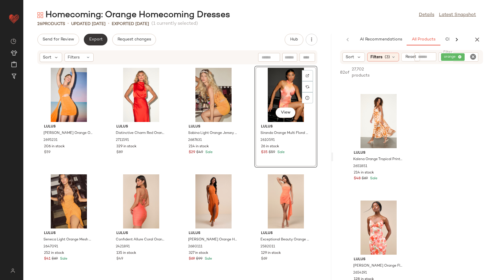
click at [97, 43] on button "Export" at bounding box center [96, 40] width 24 height 12
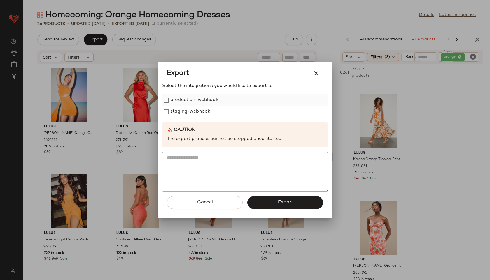
click at [171, 105] on label "production-webhook" at bounding box center [194, 100] width 48 height 12
click at [173, 110] on label "staging-webhook" at bounding box center [190, 112] width 40 height 12
click at [268, 205] on button "Export" at bounding box center [285, 202] width 76 height 13
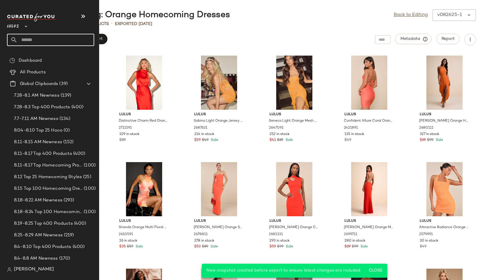
click at [29, 43] on input "text" at bounding box center [55, 40] width 77 height 12
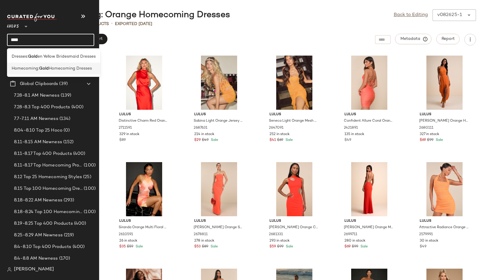
type input "****"
click at [26, 66] on span "Homecoming:" at bounding box center [25, 69] width 27 height 6
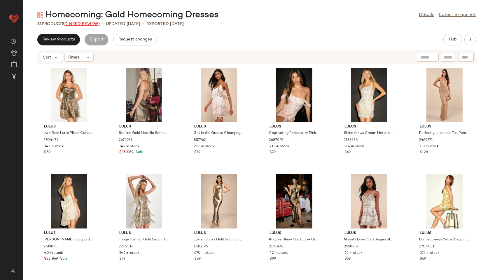
click at [77, 22] on span "(1 Need Review)" at bounding box center [81, 24] width 35 height 4
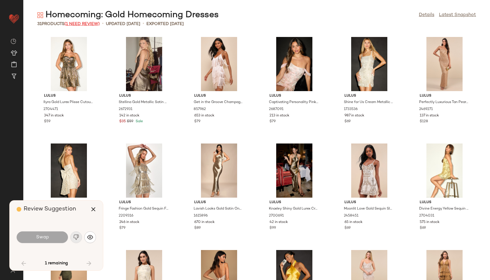
scroll to position [395, 0]
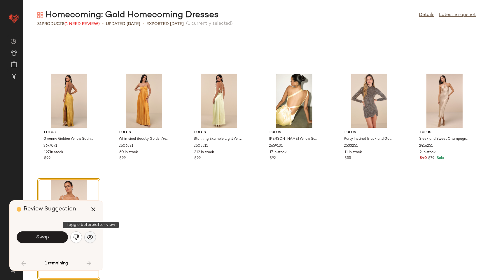
click at [91, 236] on img "button" at bounding box center [90, 238] width 6 height 6
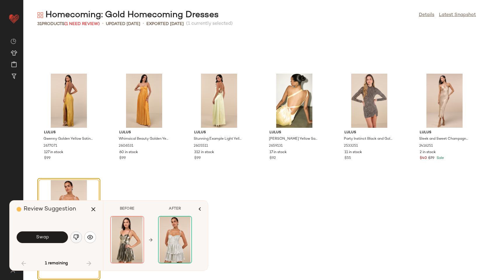
click at [80, 237] on button "button" at bounding box center [76, 238] width 12 height 12
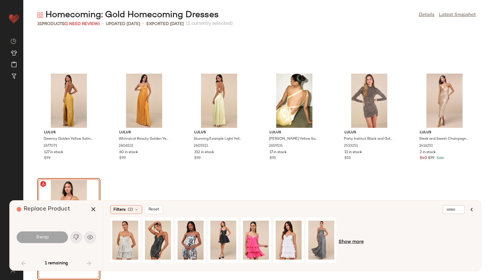
click at [356, 241] on span "Show more" at bounding box center [350, 242] width 25 height 7
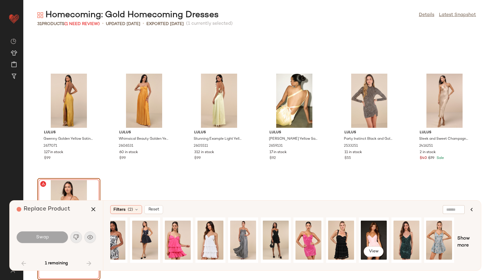
scroll to position [0, 175]
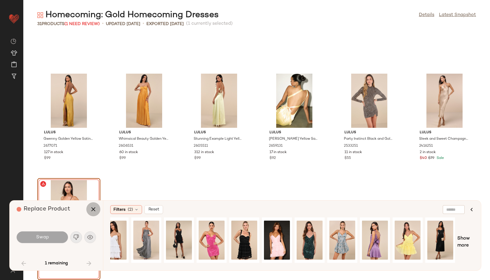
click at [92, 207] on icon "button" at bounding box center [93, 209] width 7 height 7
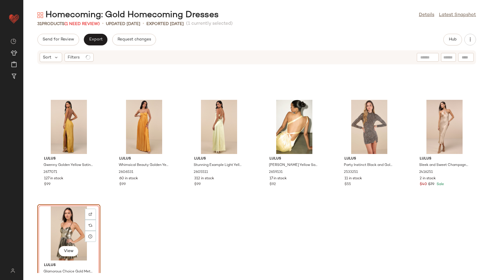
click at [63, 218] on div "View" at bounding box center [68, 234] width 59 height 54
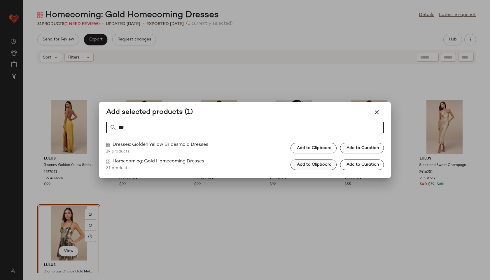
type input "***"
click at [319, 164] on span "Add to Clipboard" at bounding box center [313, 165] width 35 height 5
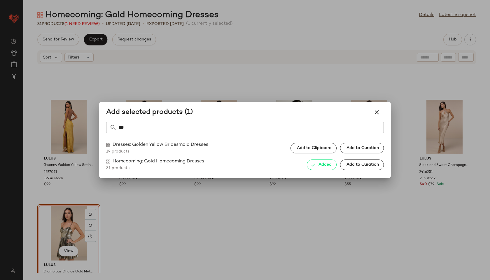
click at [56, 228] on div at bounding box center [245, 140] width 490 height 280
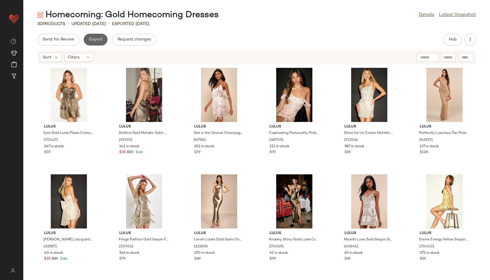
click at [96, 40] on span "Export" at bounding box center [96, 39] width 14 height 5
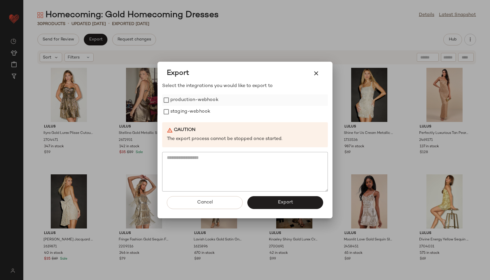
click at [208, 100] on label "production-webhook" at bounding box center [194, 100] width 48 height 12
click at [199, 116] on label "staging-webhook" at bounding box center [190, 112] width 40 height 12
click at [280, 200] on span "Export" at bounding box center [284, 203] width 15 height 6
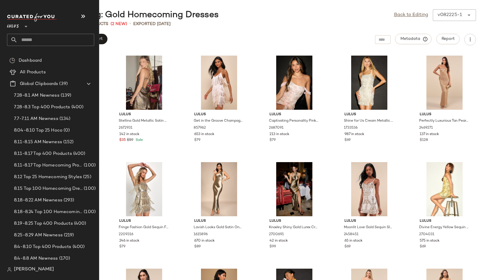
click at [30, 37] on input "text" at bounding box center [55, 40] width 77 height 12
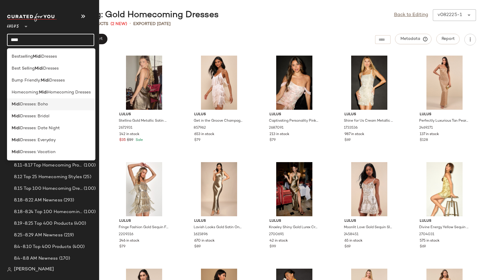
type input "****"
click at [17, 104] on b "Midi" at bounding box center [16, 104] width 8 height 6
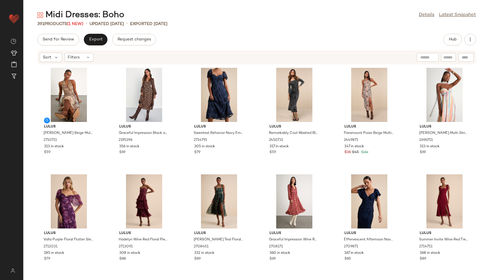
click at [447, 47] on div "Send for Review Export Request changes Hub Sort Filters Lulus Francine Beige Mu…" at bounding box center [256, 157] width 466 height 247
click at [449, 40] on span "Hub" at bounding box center [452, 39] width 8 height 5
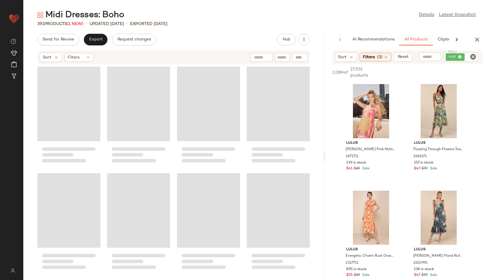
drag, startPoint x: 256, startPoint y: 158, endPoint x: 431, endPoint y: 139, distance: 175.9
click at [431, 139] on div "Midi Dresses: Boho Details Latest Snapshot 391 Products (1 New) • updated Aug 2…" at bounding box center [256, 144] width 466 height 271
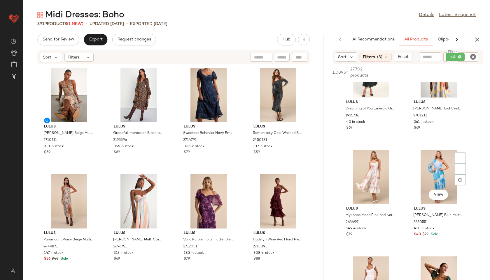
scroll to position [468, 0]
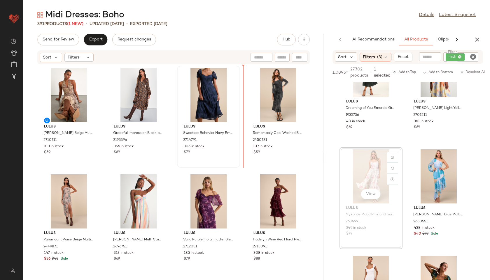
drag, startPoint x: 370, startPoint y: 171, endPoint x: 224, endPoint y: 107, distance: 159.6
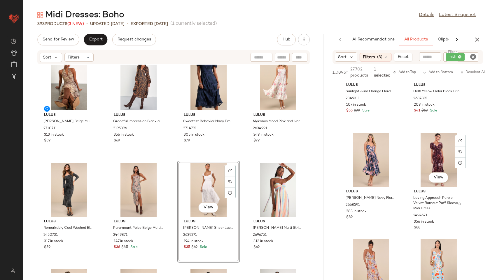
scroll to position [811, 0]
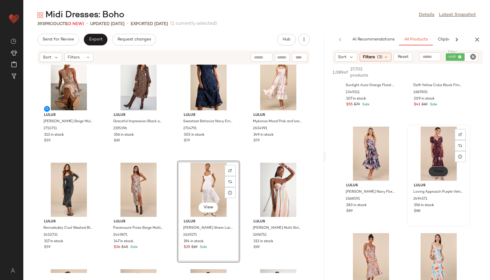
click at [437, 171] on span "View" at bounding box center [438, 171] width 10 height 5
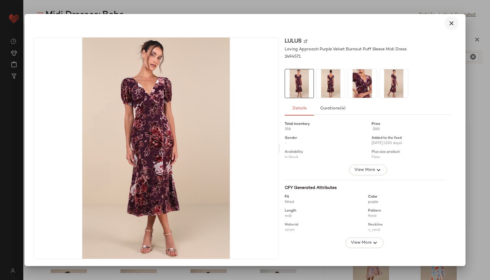
click at [449, 23] on icon "button" at bounding box center [451, 23] width 7 height 7
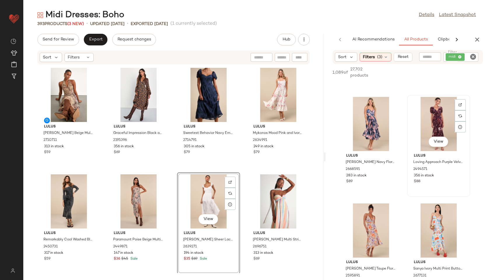
scroll to position [837, 0]
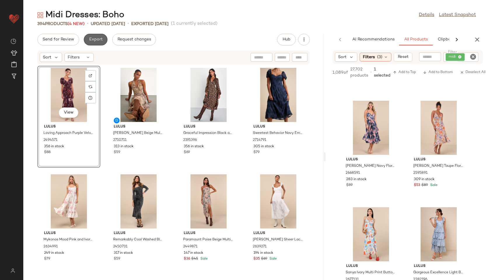
click at [96, 38] on span "Export" at bounding box center [96, 39] width 14 height 5
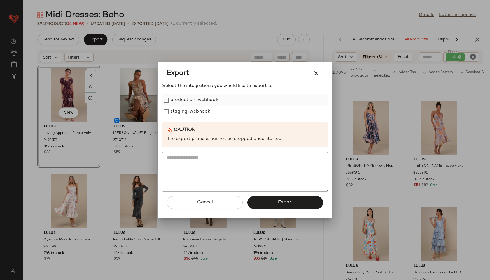
click at [190, 103] on label "production-webhook" at bounding box center [194, 100] width 48 height 12
click at [194, 112] on label "staging-webhook" at bounding box center [190, 112] width 40 height 12
click at [268, 201] on button "Export" at bounding box center [285, 202] width 76 height 13
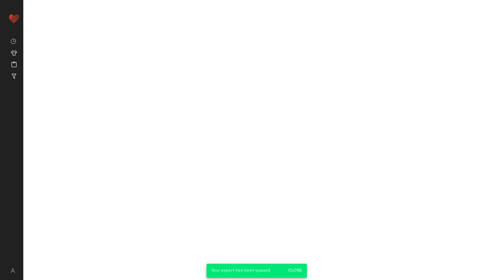
scroll to position [1584, 0]
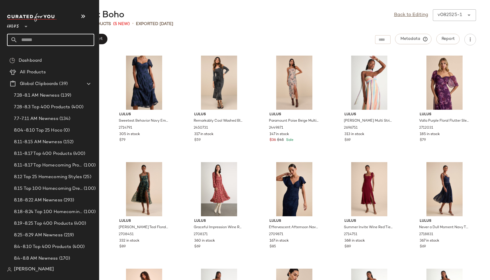
click at [32, 38] on input "text" at bounding box center [55, 40] width 77 height 12
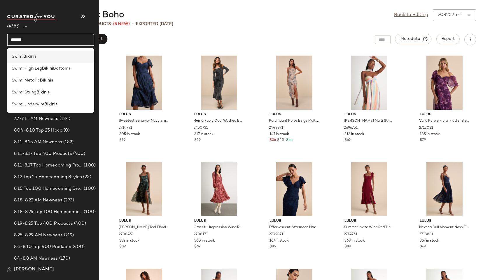
type input "******"
click at [35, 54] on span "s" at bounding box center [35, 57] width 2 height 6
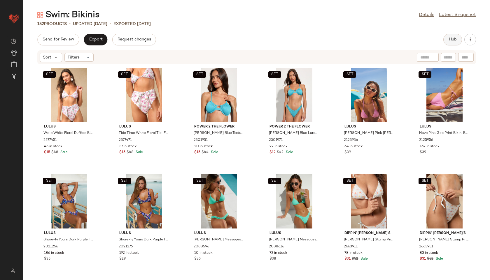
click at [457, 40] on button "Hub" at bounding box center [452, 40] width 19 height 12
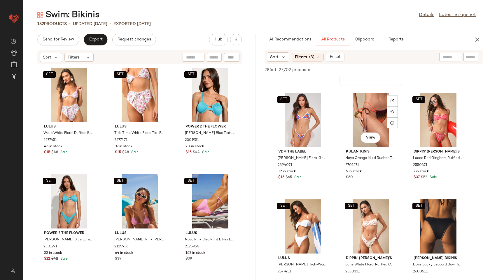
scroll to position [92, 0]
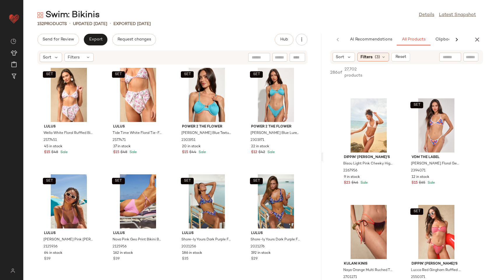
drag, startPoint x: 256, startPoint y: 157, endPoint x: 489, endPoint y: 142, distance: 234.0
click at [489, 142] on div "Swim: Bikinis Details Latest Snapshot 152 Products • updated Aug 25th • Exporte…" at bounding box center [256, 144] width 466 height 271
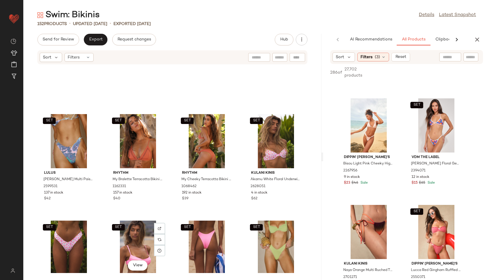
scroll to position [4969, 0]
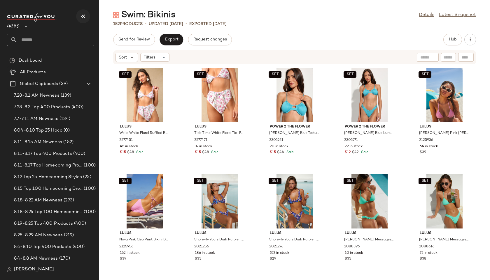
click at [85, 19] on icon "button" at bounding box center [83, 16] width 7 height 7
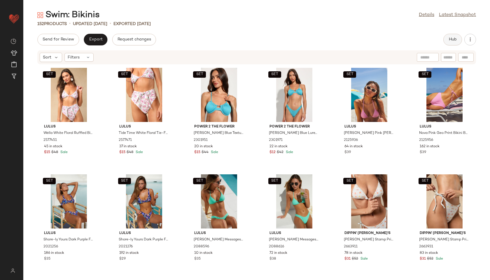
click at [448, 36] on button "Hub" at bounding box center [452, 40] width 19 height 12
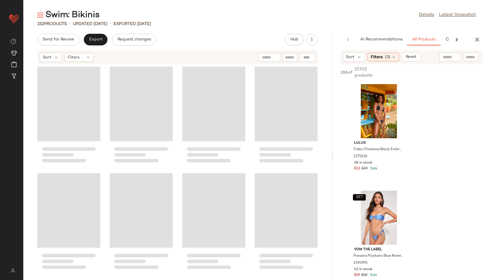
drag, startPoint x: 255, startPoint y: 159, endPoint x: 425, endPoint y: 156, distance: 169.7
click at [425, 156] on div "Swim: Bikinis Details Latest Snapshot 152 Products • updated Aug 25th • Exporte…" at bounding box center [256, 144] width 466 height 271
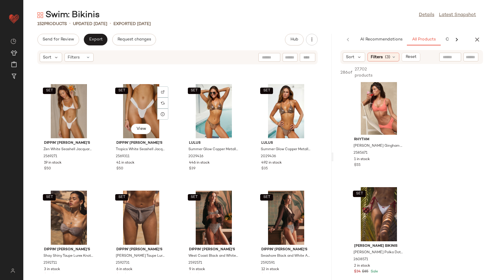
scroll to position [718, 0]
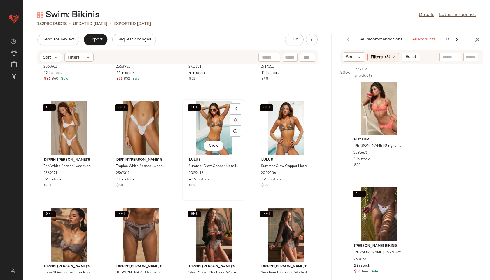
click at [199, 113] on div "SET View" at bounding box center [213, 128] width 59 height 54
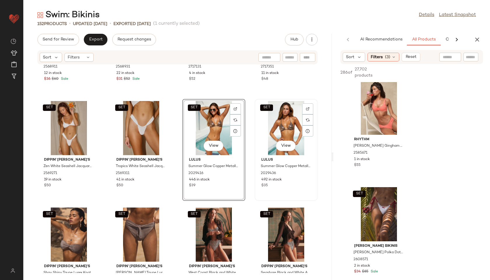
click at [283, 114] on div "SET View" at bounding box center [285, 128] width 59 height 54
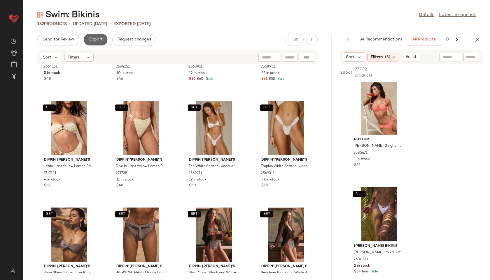
click at [100, 42] on span "Export" at bounding box center [96, 39] width 14 height 5
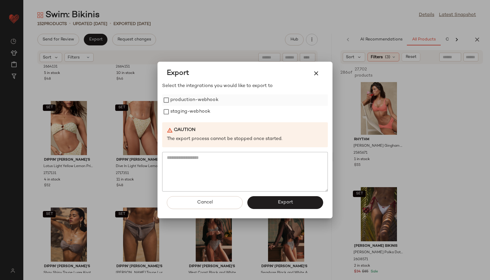
click at [193, 102] on label "production-webhook" at bounding box center [194, 100] width 48 height 12
click at [195, 109] on label "staging-webhook" at bounding box center [190, 112] width 40 height 12
click at [303, 208] on button "Export" at bounding box center [285, 202] width 76 height 13
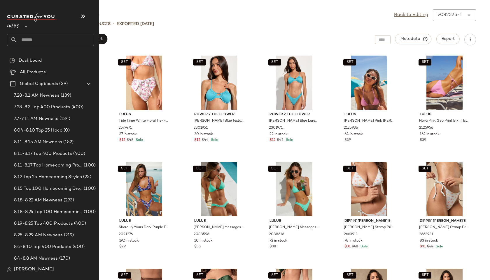
click at [31, 36] on input "text" at bounding box center [55, 40] width 77 height 12
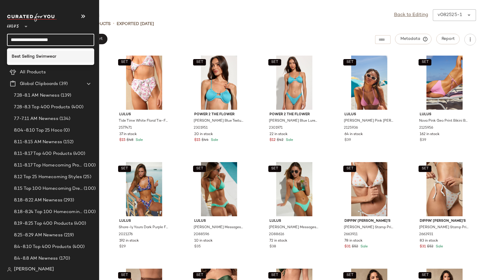
type input "**********"
click at [22, 58] on b "Best Selling Swimwear" at bounding box center [34, 57] width 45 height 6
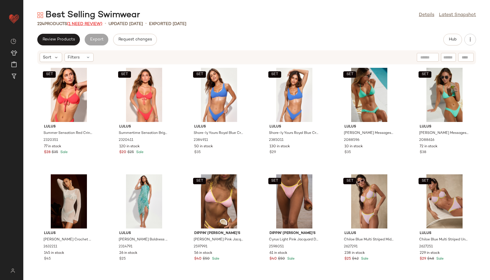
click at [98, 22] on span "(1 Need Review)" at bounding box center [84, 24] width 35 height 4
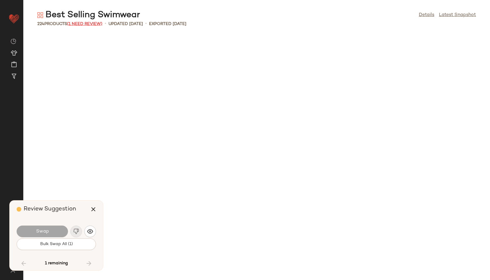
scroll to position [1600, 0]
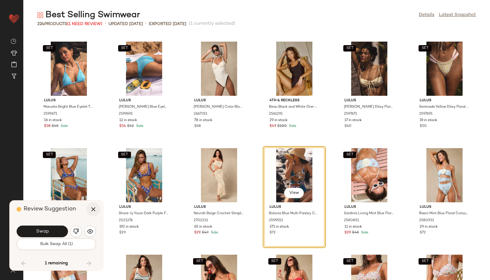
click at [92, 211] on icon "button" at bounding box center [93, 209] width 7 height 7
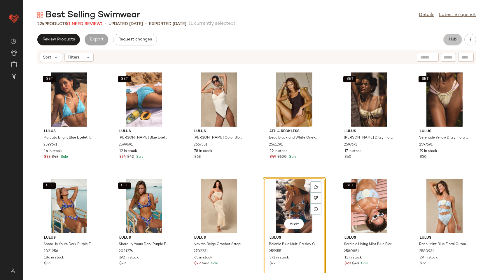
click at [454, 36] on button "Hub" at bounding box center [452, 40] width 19 height 12
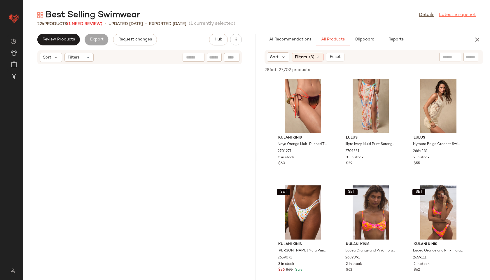
scroll to position [3200, 0]
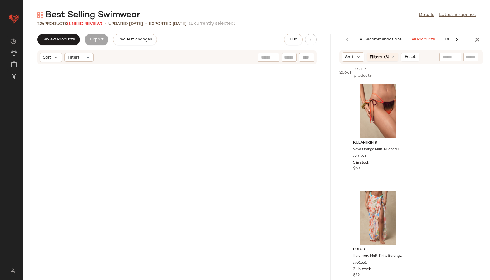
drag, startPoint x: 256, startPoint y: 160, endPoint x: 401, endPoint y: 145, distance: 145.6
click at [401, 145] on div "Best Selling Swimwear Details Latest Snapshot 224 Products (1 Need Review) • up…" at bounding box center [256, 144] width 466 height 271
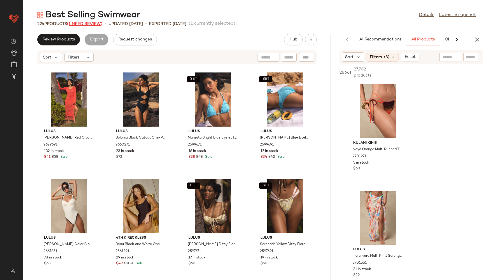
click at [81, 24] on span "(1 Need Review)" at bounding box center [84, 24] width 35 height 4
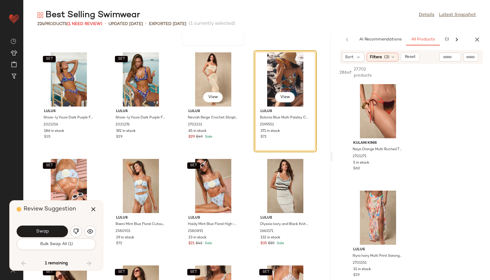
scroll to position [2553, 0]
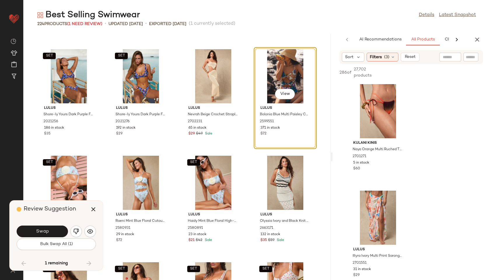
click at [296, 76] on div "View" at bounding box center [285, 76] width 59 height 54
click at [75, 233] on img "button" at bounding box center [76, 232] width 6 height 6
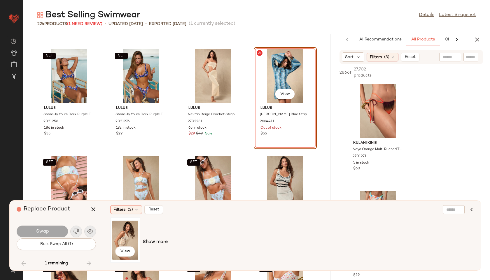
click at [118, 235] on div "View" at bounding box center [125, 240] width 26 height 41
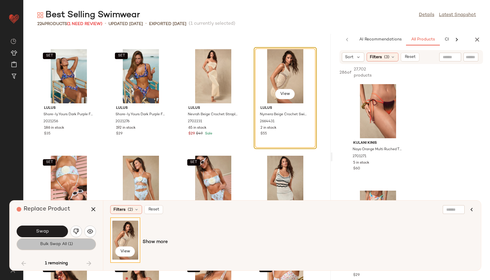
click at [57, 243] on span "Bulk Swap All (1)" at bounding box center [56, 244] width 33 height 5
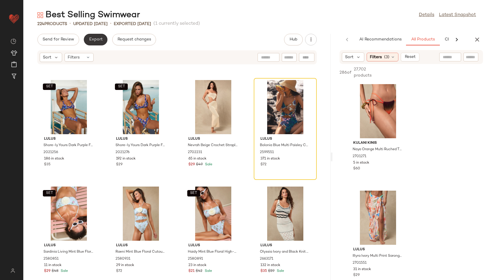
click at [102, 38] on button "Export" at bounding box center [96, 40] width 24 height 12
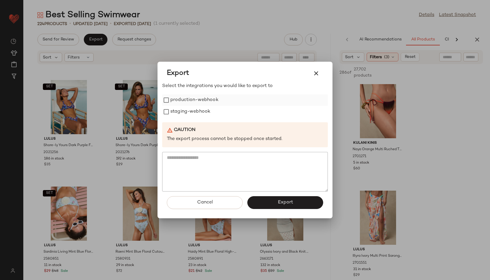
click at [184, 95] on label "production-webhook" at bounding box center [194, 100] width 48 height 12
click at [188, 107] on label "staging-webhook" at bounding box center [190, 112] width 40 height 12
click at [288, 198] on button "Export" at bounding box center [285, 202] width 76 height 13
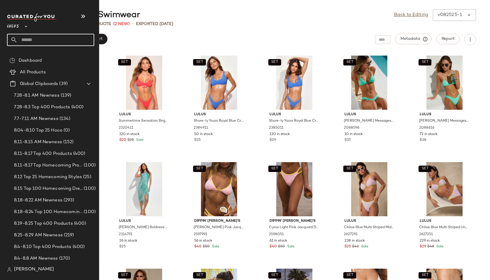
click at [21, 41] on input "text" at bounding box center [55, 40] width 77 height 12
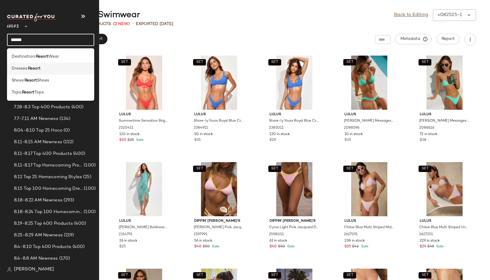
type input "******"
click at [30, 71] on b "Resort" at bounding box center [34, 69] width 13 height 6
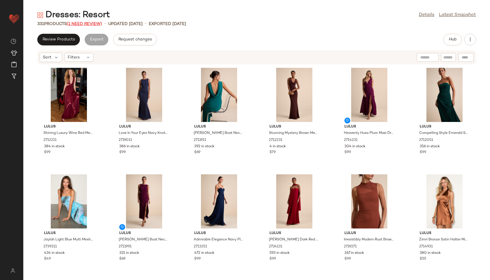
click at [86, 24] on span "(1 Need Review)" at bounding box center [84, 24] width 35 height 4
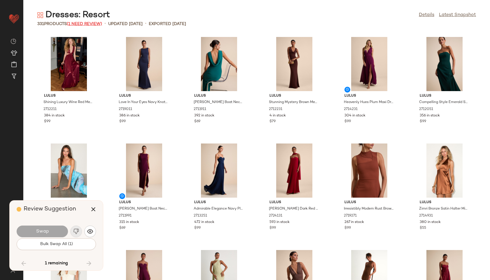
scroll to position [5334, 0]
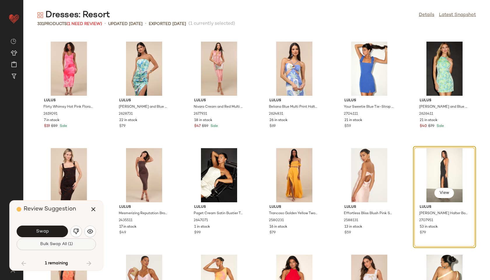
click at [80, 243] on button "Bulk Swap All (1)" at bounding box center [56, 245] width 79 height 12
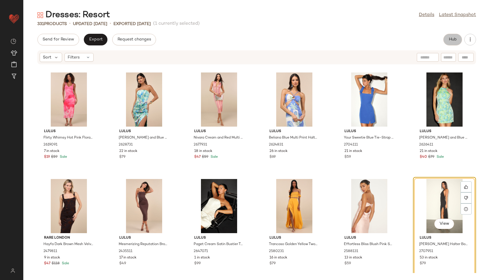
click at [452, 36] on button "Hub" at bounding box center [452, 40] width 19 height 12
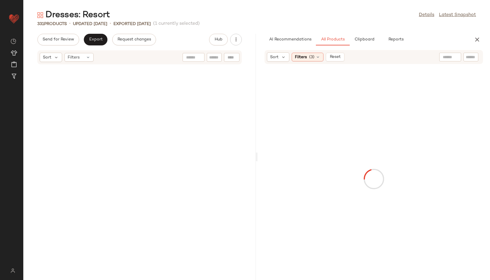
scroll to position [10668, 0]
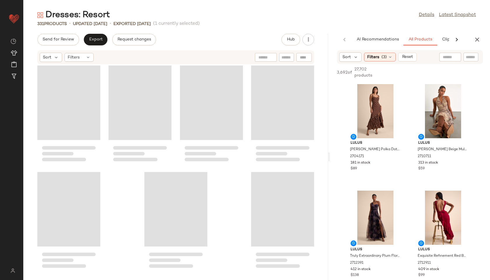
drag, startPoint x: 257, startPoint y: 157, endPoint x: 388, endPoint y: 149, distance: 131.7
click at [388, 149] on div "Dresses: Resort Details Latest Snapshot 331 Products • updated Aug 25th • Expor…" at bounding box center [256, 144] width 466 height 271
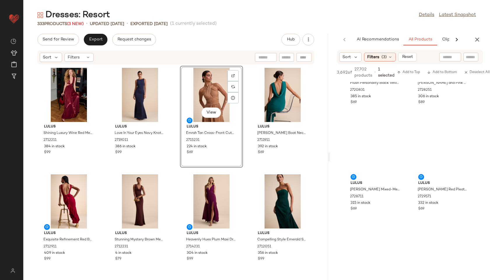
scroll to position [493, 0]
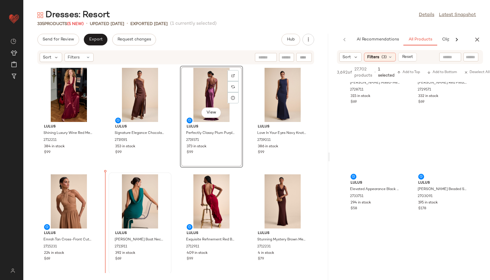
drag, startPoint x: 370, startPoint y: 151, endPoint x: 133, endPoint y: 204, distance: 243.4
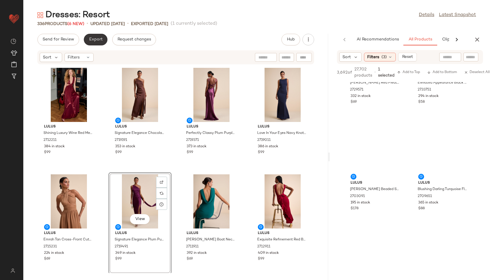
click at [89, 37] on span "Export" at bounding box center [96, 39] width 14 height 5
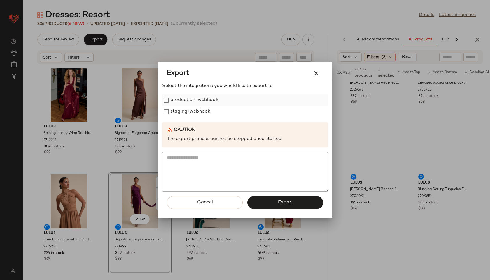
click at [203, 103] on label "production-webhook" at bounding box center [194, 100] width 48 height 12
click at [205, 115] on label "staging-webhook" at bounding box center [190, 112] width 40 height 12
click at [305, 205] on button "Export" at bounding box center [285, 202] width 76 height 13
